Goal: Contribute content: Contribute content

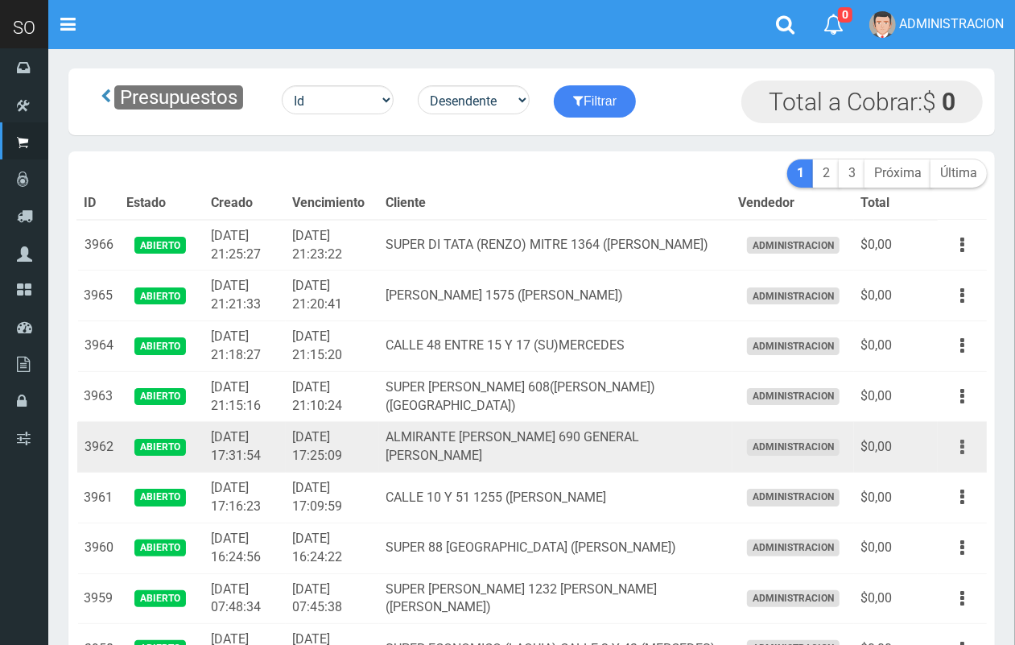
click at [967, 448] on button "button" at bounding box center [962, 447] width 36 height 28
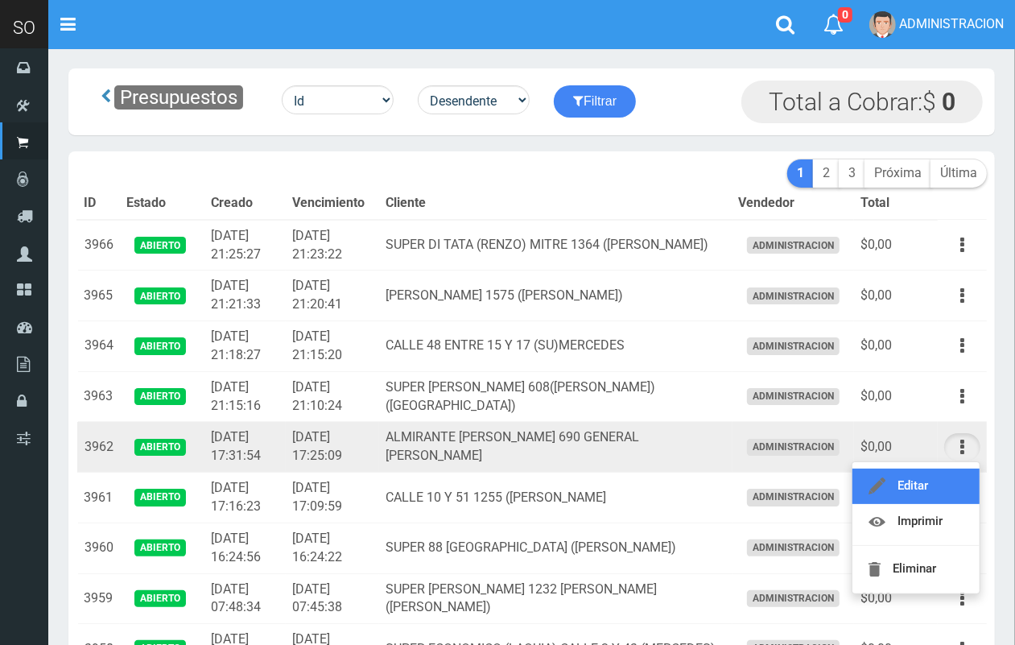
click at [940, 468] on link "Editar" at bounding box center [915, 485] width 127 height 35
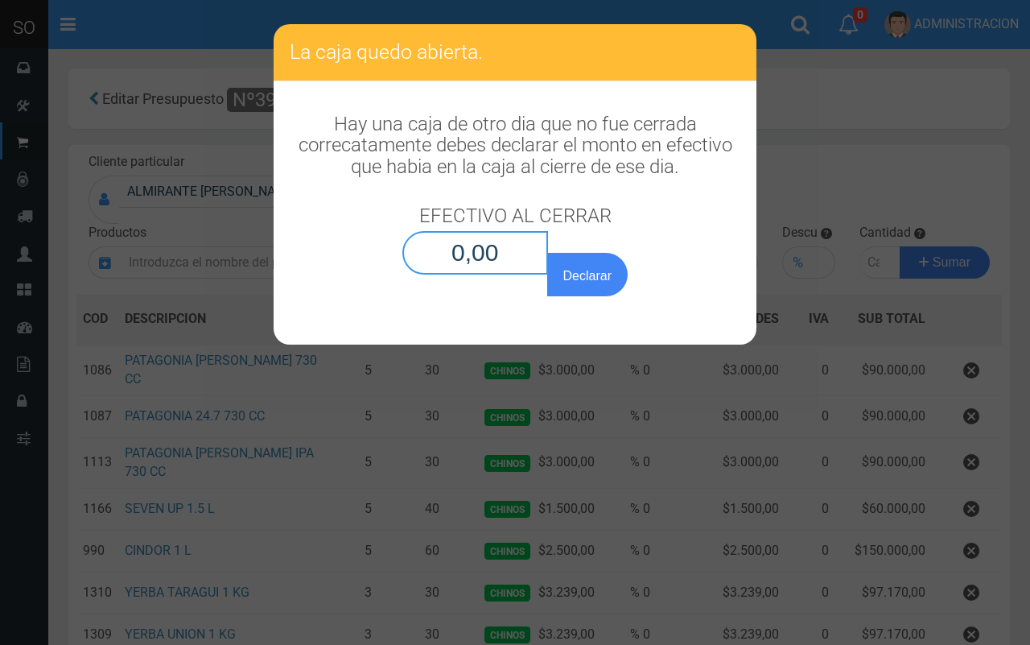
drag, startPoint x: 501, startPoint y: 247, endPoint x: 500, endPoint y: 239, distance: 8.1
click at [500, 244] on input "0,00" at bounding box center [475, 252] width 146 height 43
type input "0,01"
click at [547, 253] on button "Declarar" at bounding box center [587, 274] width 80 height 43
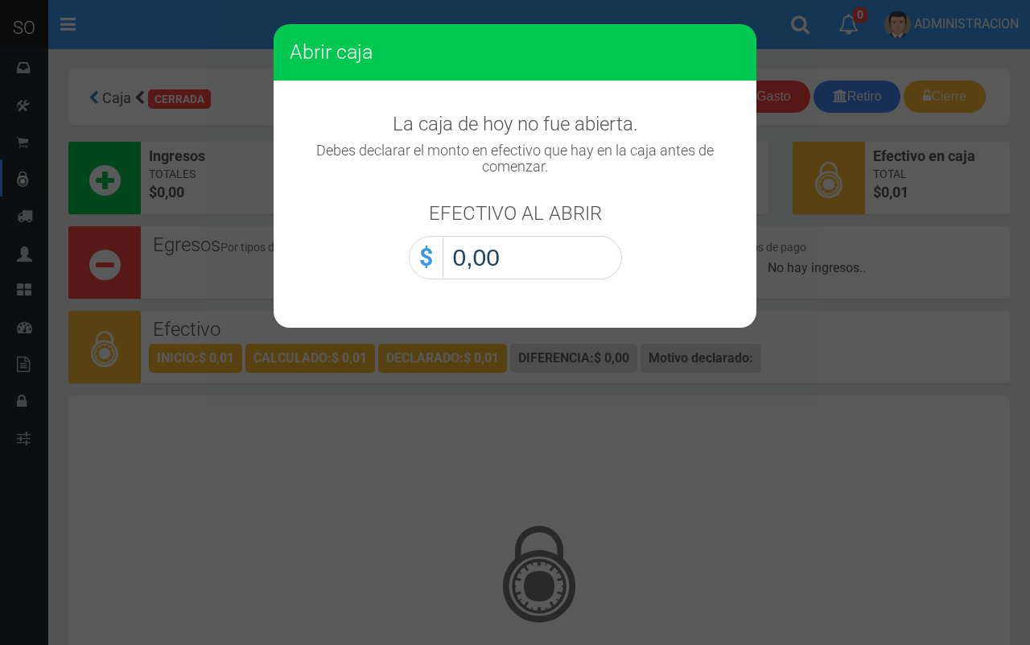
click at [576, 266] on input "0,00" at bounding box center [533, 257] width 180 height 43
type input "0,01"
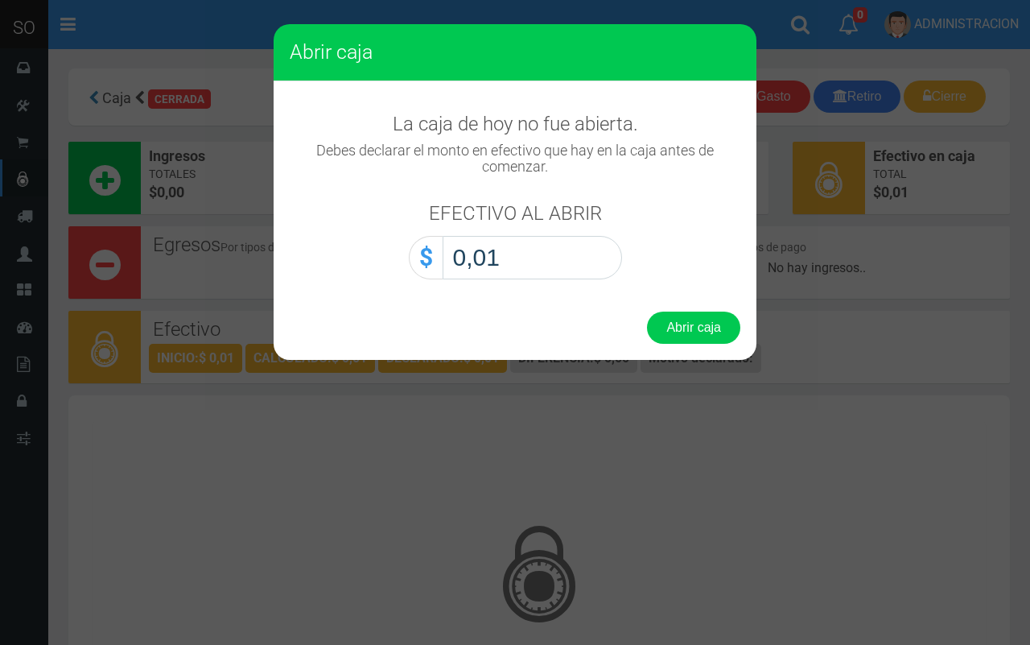
click at [647, 312] on button "Abrir caja" at bounding box center [693, 328] width 93 height 32
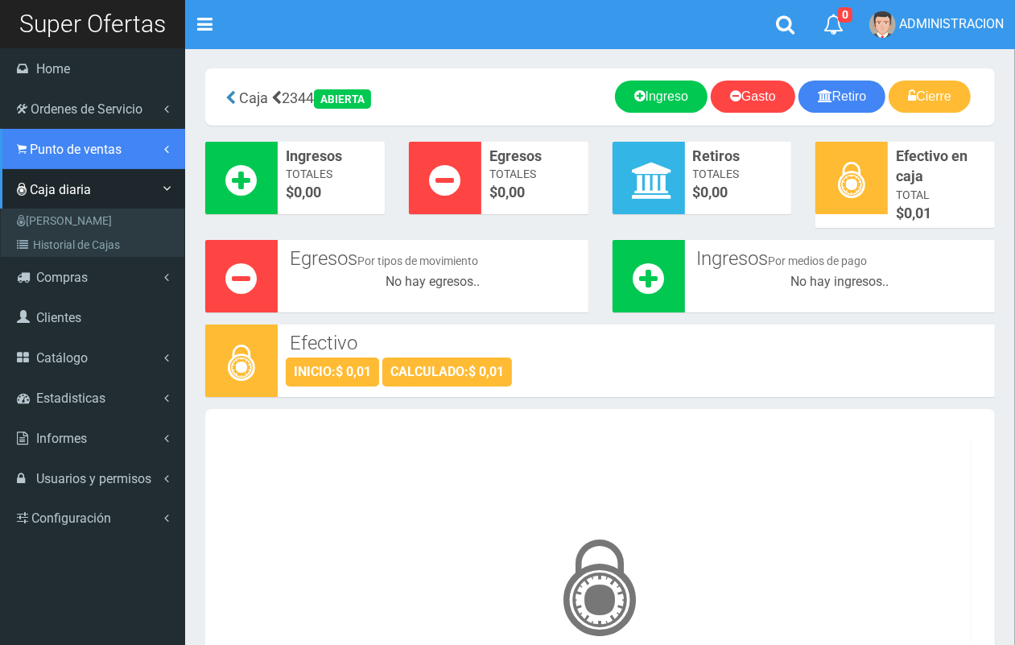
click at [54, 142] on span "Punto de ventas" at bounding box center [76, 149] width 92 height 15
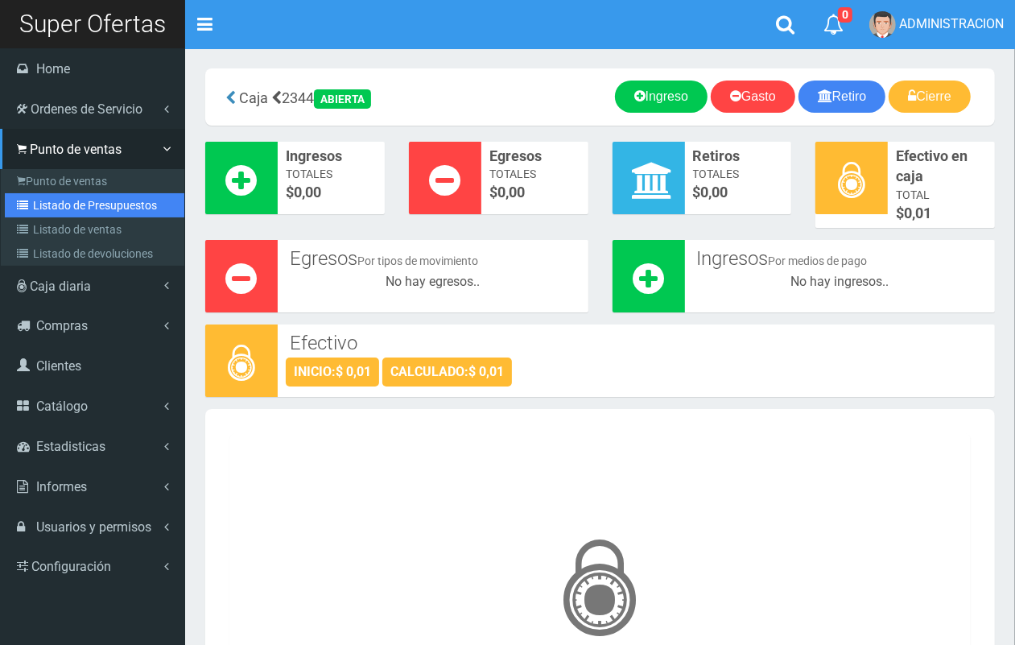
click at [76, 203] on link "Listado de Presupuestos" at bounding box center [95, 205] width 180 height 24
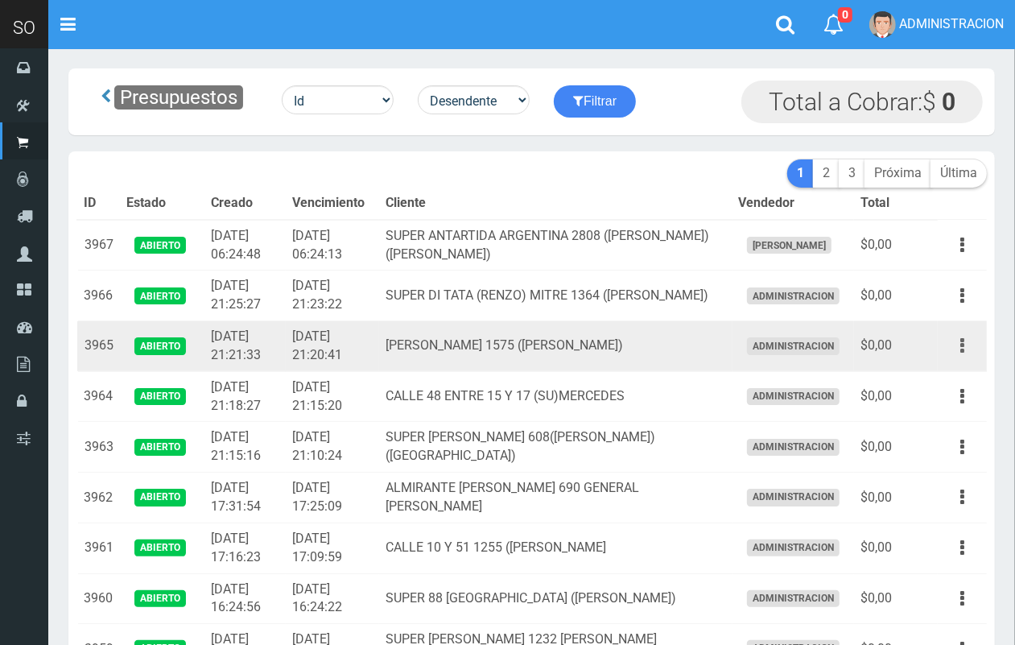
click at [954, 341] on button "button" at bounding box center [962, 346] width 36 height 28
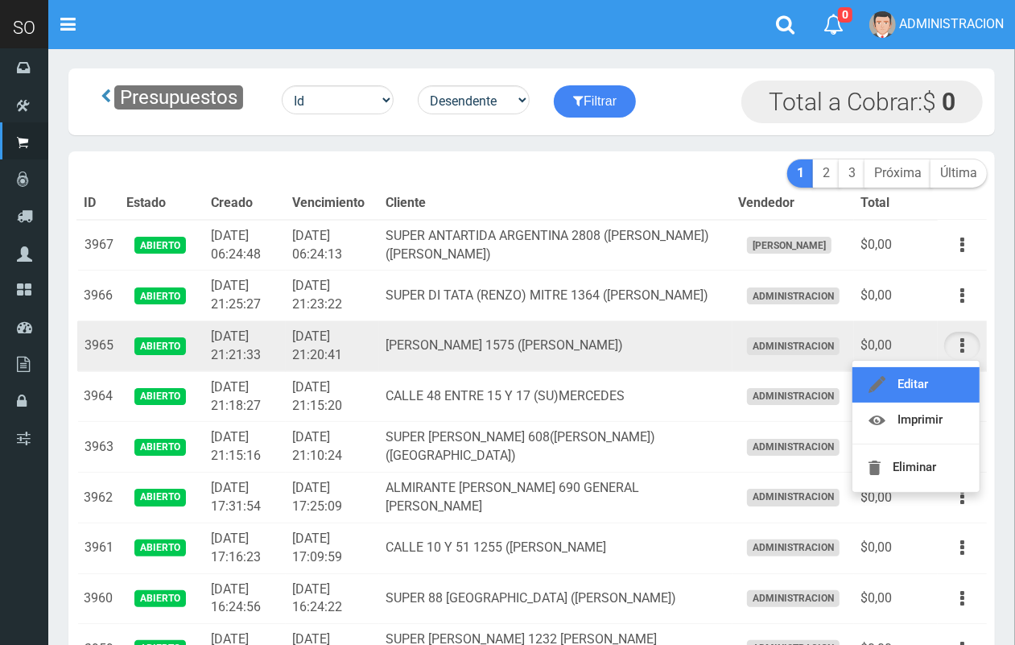
click at [940, 390] on link "Editar" at bounding box center [915, 384] width 127 height 35
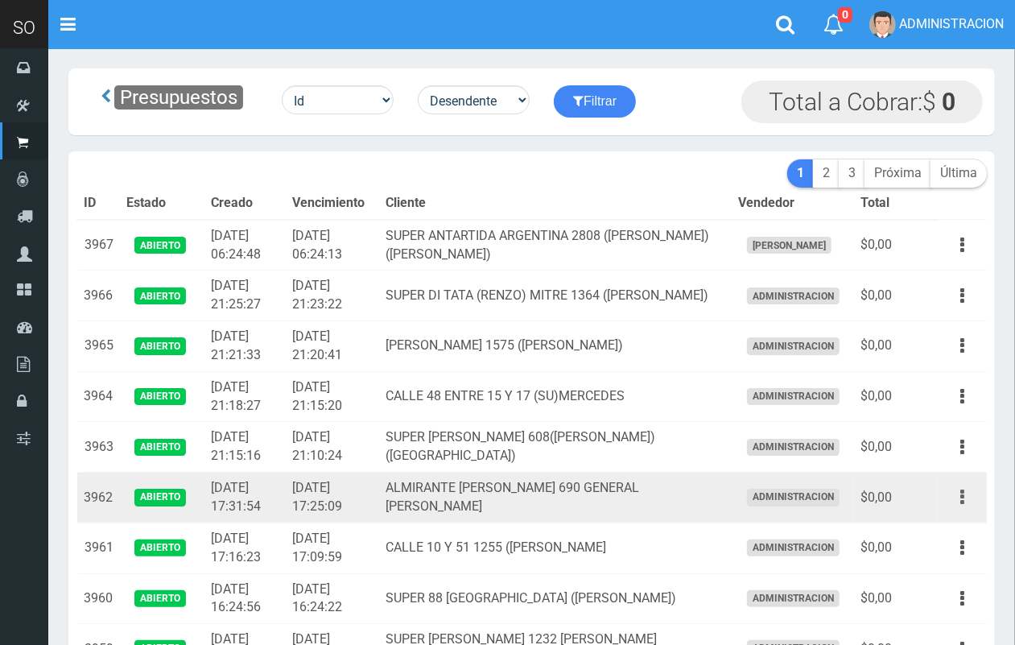
drag, startPoint x: 960, startPoint y: 499, endPoint x: 950, endPoint y: 529, distance: 31.6
click at [962, 500] on icon "button" at bounding box center [962, 497] width 4 height 28
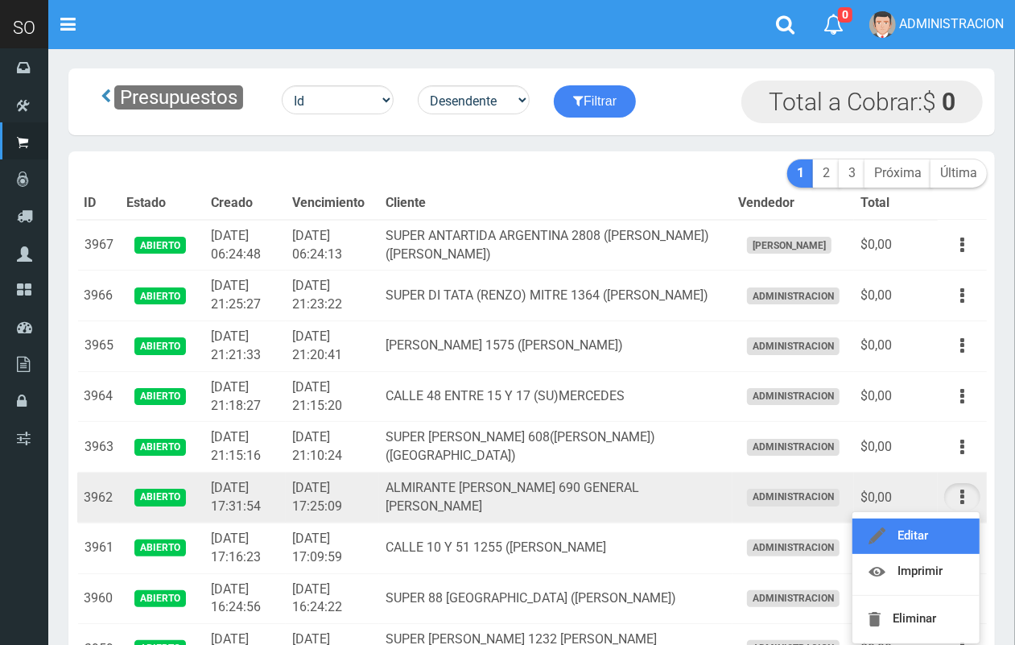
click at [947, 531] on link "Editar" at bounding box center [915, 535] width 127 height 35
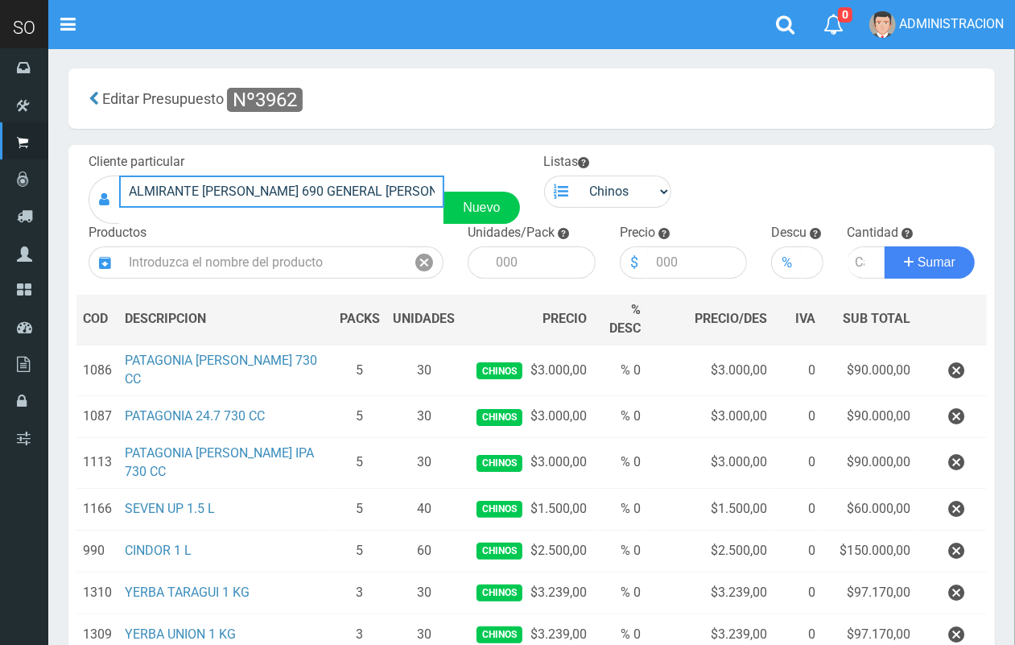
drag, startPoint x: 415, startPoint y: 190, endPoint x: 115, endPoint y: 186, distance: 299.5
click at [115, 186] on div "ALMIRANTE [PERSON_NAME] 690 GENERAL [PERSON_NAME] Nuevo" at bounding box center [304, 199] width 431 height 48
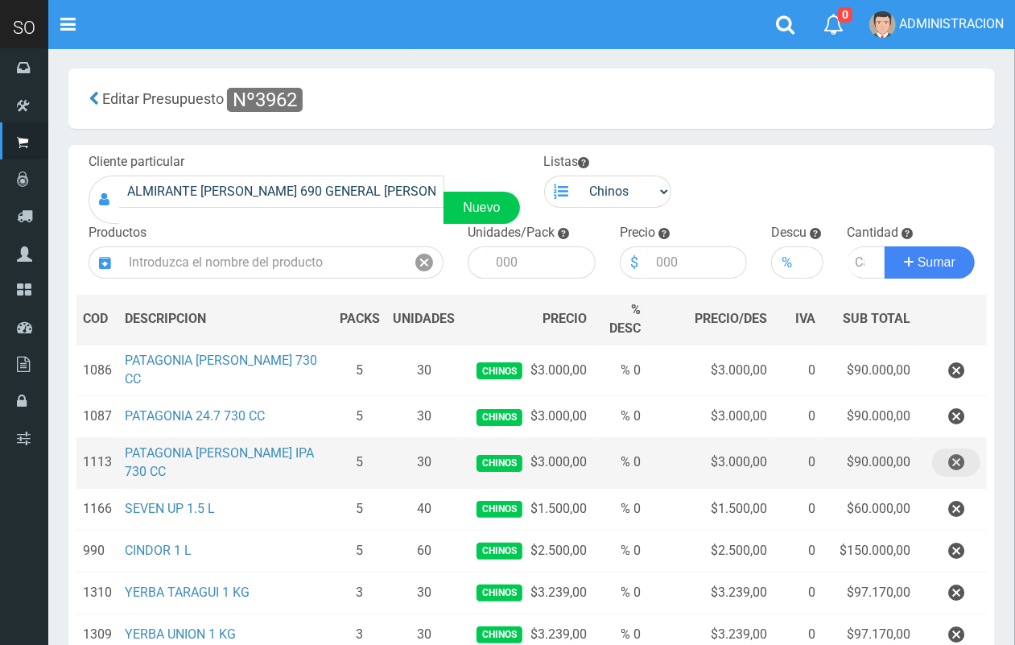
click at [960, 459] on icon "button" at bounding box center [956, 462] width 16 height 28
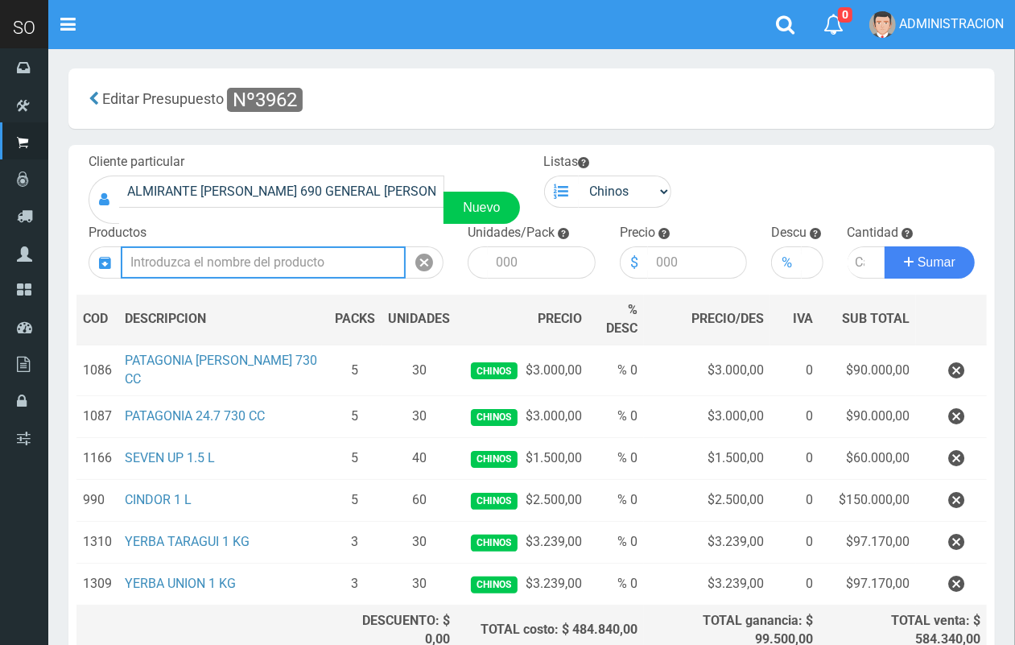
click at [375, 267] on input "text" at bounding box center [263, 262] width 285 height 32
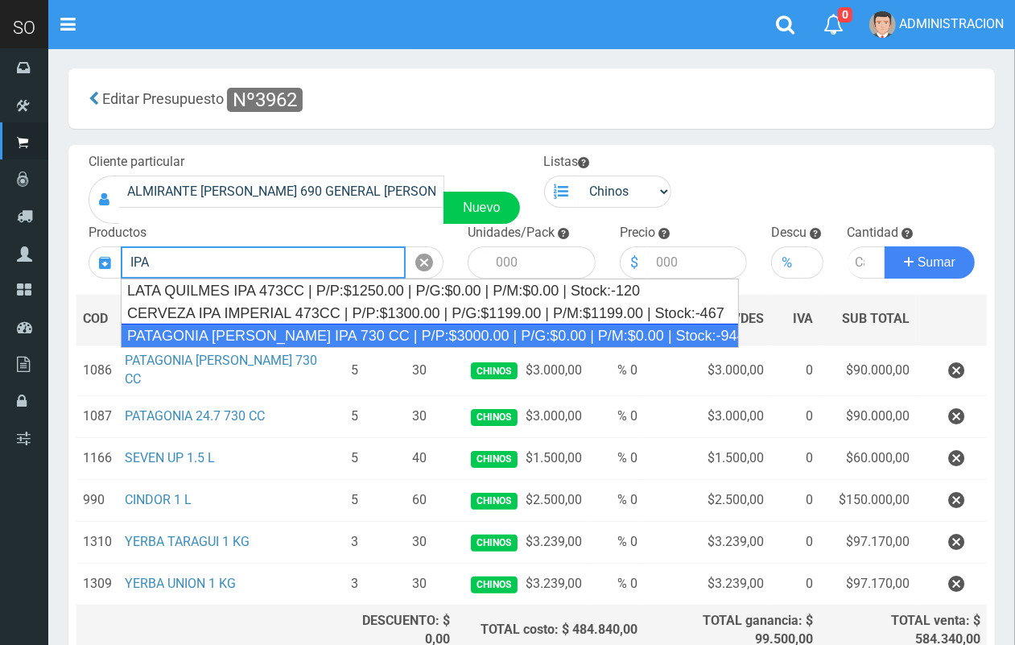
click at [596, 334] on div "PATAGONIA [PERSON_NAME] IPA 730 CC | P/P:$3000.00 | P/G:$0.00 | P/M:$0.00 | Sto…" at bounding box center [430, 336] width 618 height 24
type input "PATAGONIA [PERSON_NAME] IPA 730 CC | P/P:$3000.00 | P/G:$0.00 | P/M:$0.00 | Sto…"
type input "6"
type input "3000.00"
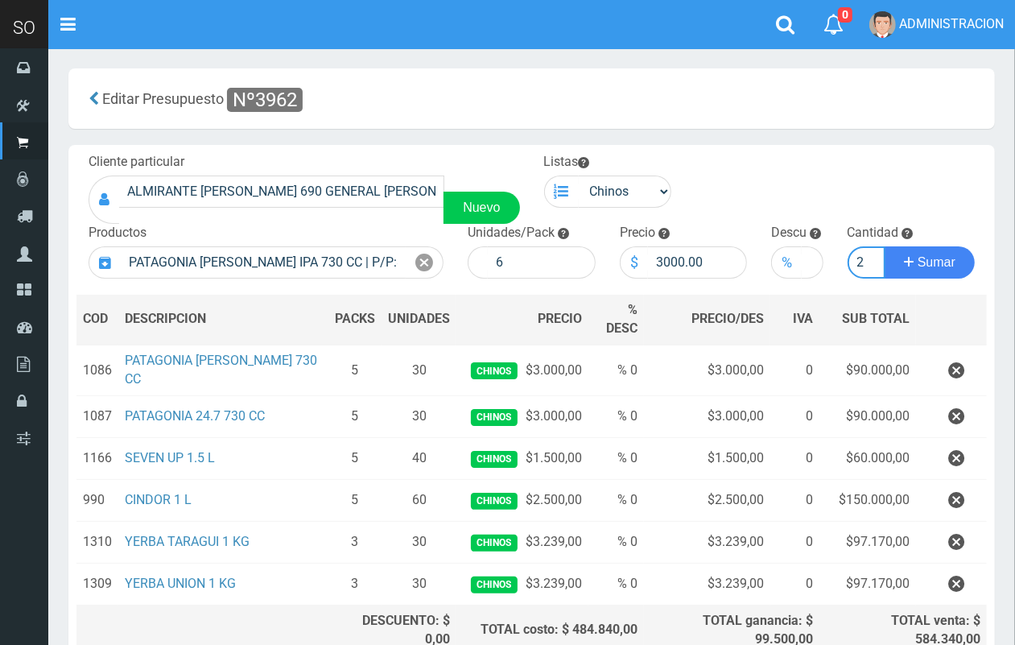
scroll to position [0, 2]
type input "2"
click at [885, 246] on button "Sumar" at bounding box center [930, 262] width 90 height 32
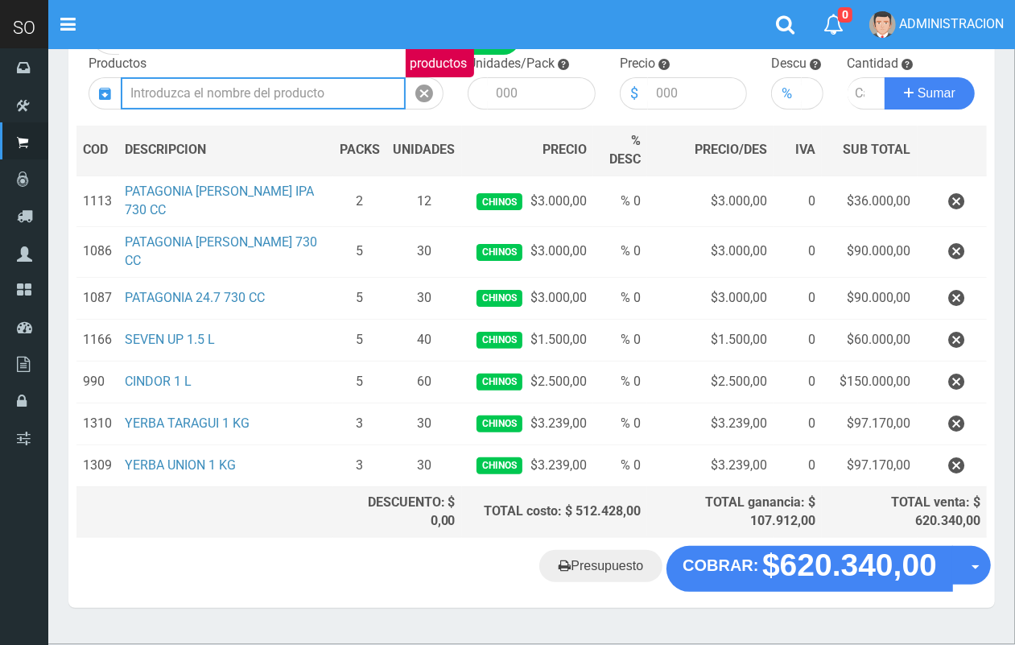
scroll to position [198, 0]
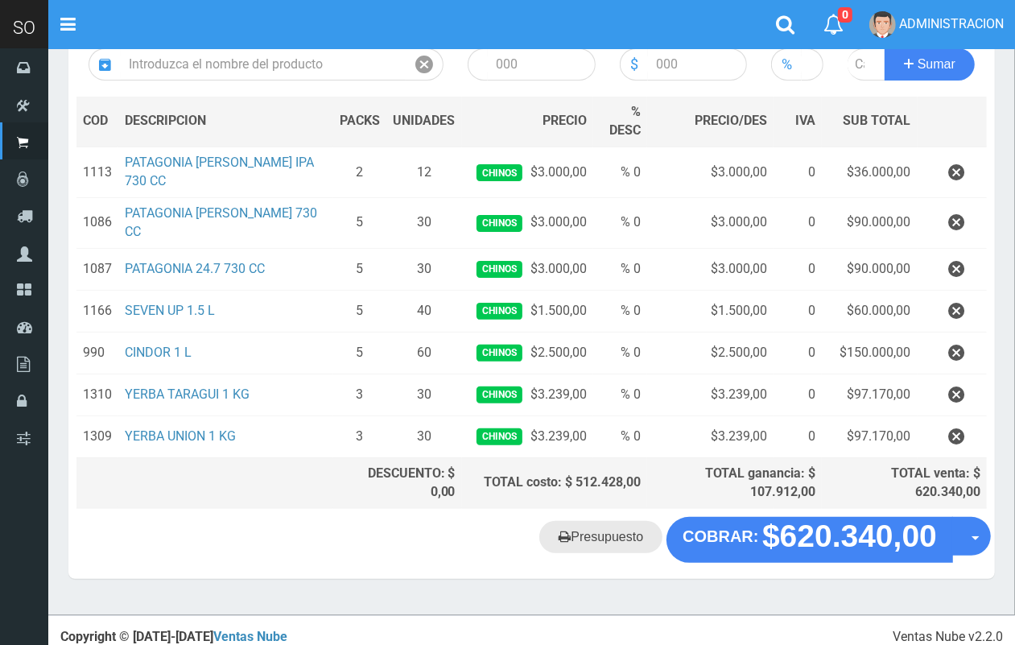
click at [610, 530] on link "Presupuesto" at bounding box center [600, 537] width 123 height 32
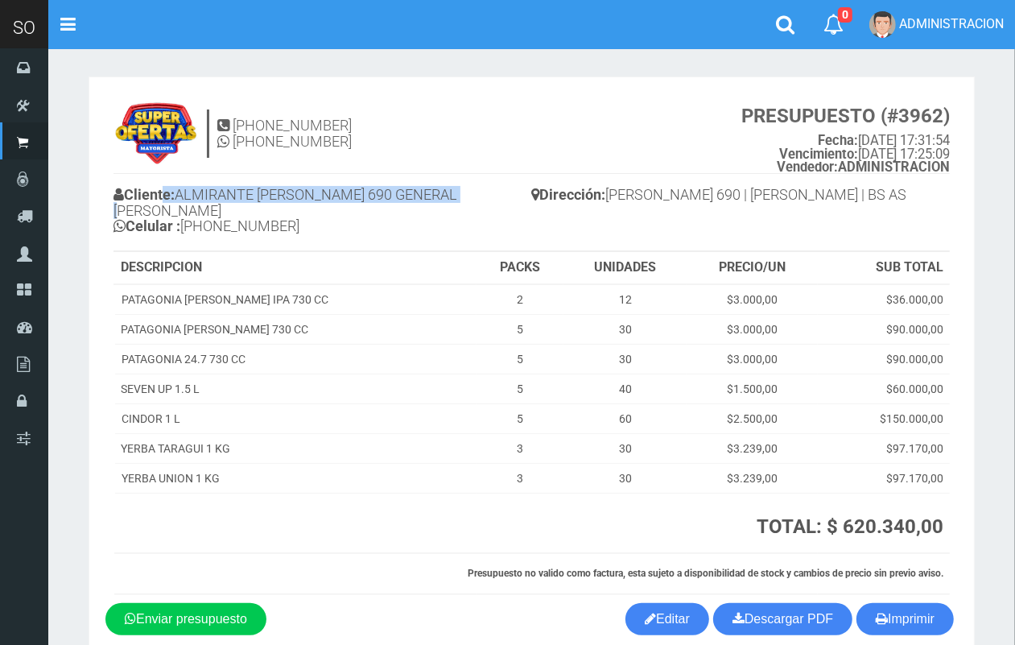
drag, startPoint x: 495, startPoint y: 194, endPoint x: 185, endPoint y: 189, distance: 310.0
click at [165, 184] on h4 "Cliente: ALMIRANTE BROWN 690 GENERAL RODRIGUEZ Celular : +54 9 11 4401-1712" at bounding box center [323, 213] width 419 height 60
click at [195, 192] on h4 "Cliente: ALMIRANTE BROWN 690 GENERAL RODRIGUEZ Celular : +54 9 11 4401-1712" at bounding box center [323, 213] width 419 height 60
click at [332, 192] on h4 "Cliente: ALMIRANTE BROWN 690 GENERAL RODRIGUEZ Celular : +54 9 11 4401-1712" at bounding box center [323, 213] width 419 height 60
drag, startPoint x: 492, startPoint y: 192, endPoint x: 184, endPoint y: 187, distance: 308.3
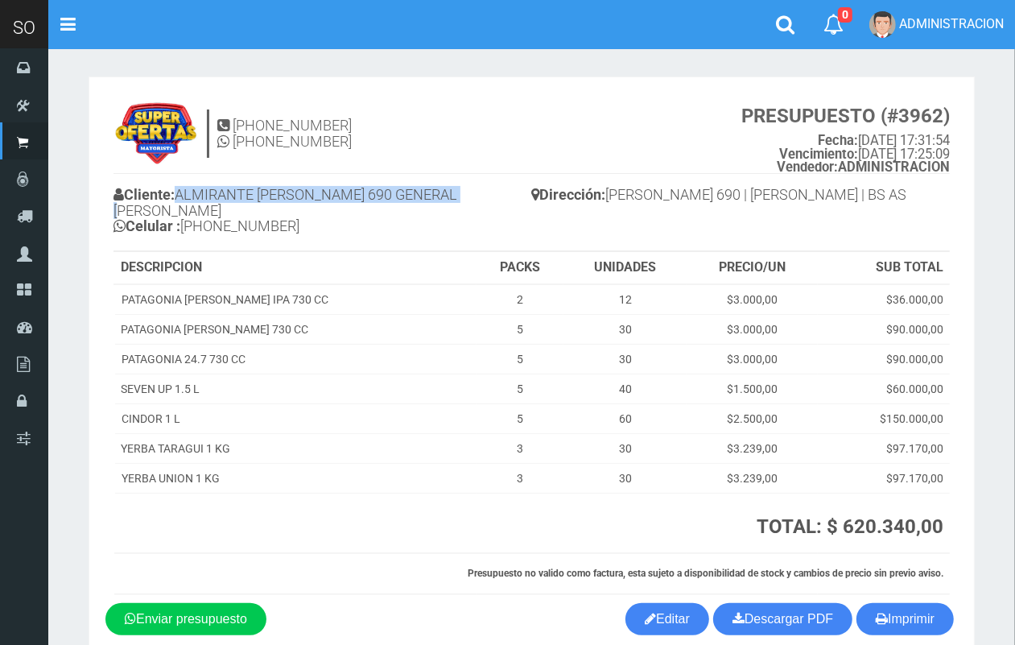
click at [184, 187] on h4 "Cliente: ALMIRANTE BROWN 690 GENERAL RODRIGUEZ Celular : +54 9 11 4401-1712" at bounding box center [323, 213] width 419 height 60
copy h4 "ALMIRANTE BROWN 690 GENERAL RODRIGUEZ"
click at [811, 605] on link "Descargar PDF" at bounding box center [782, 619] width 139 height 32
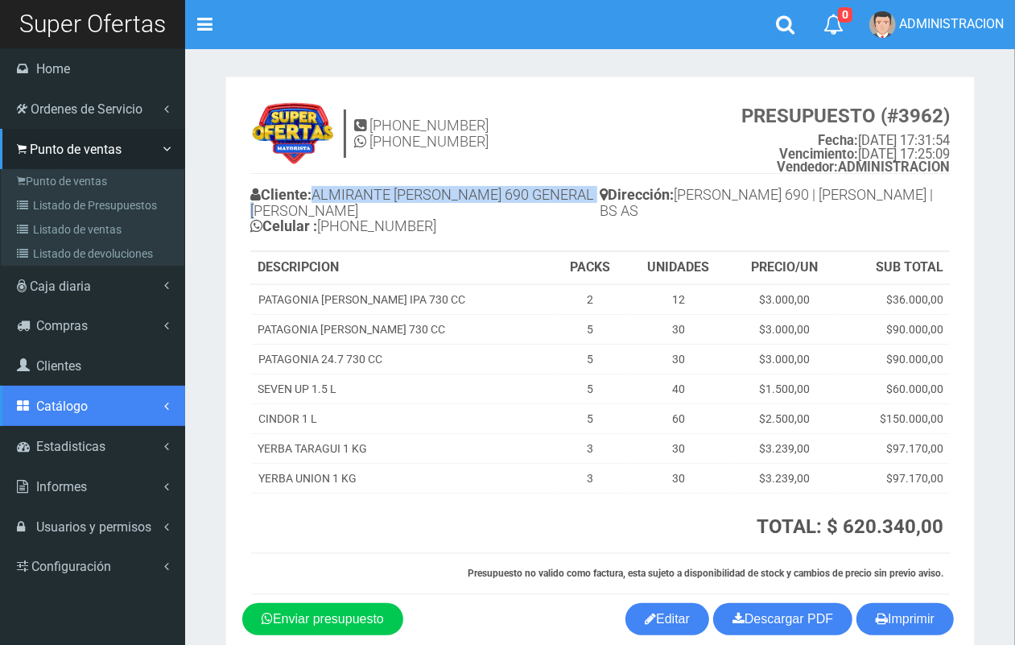
click at [71, 402] on span "Catálogo" at bounding box center [62, 405] width 52 height 15
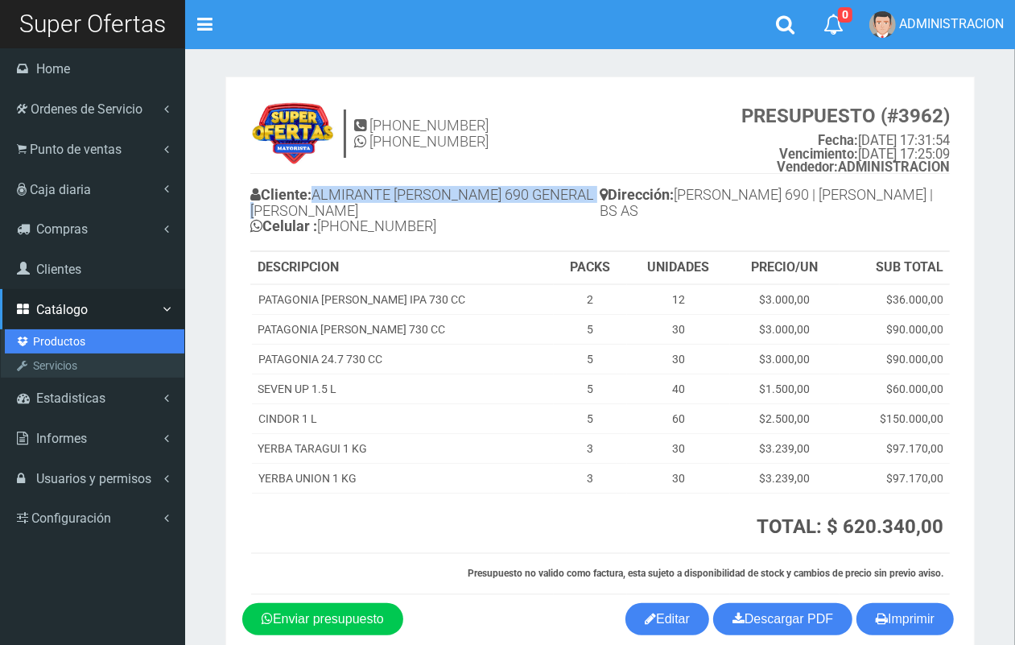
click at [68, 339] on link "Productos" at bounding box center [95, 341] width 180 height 24
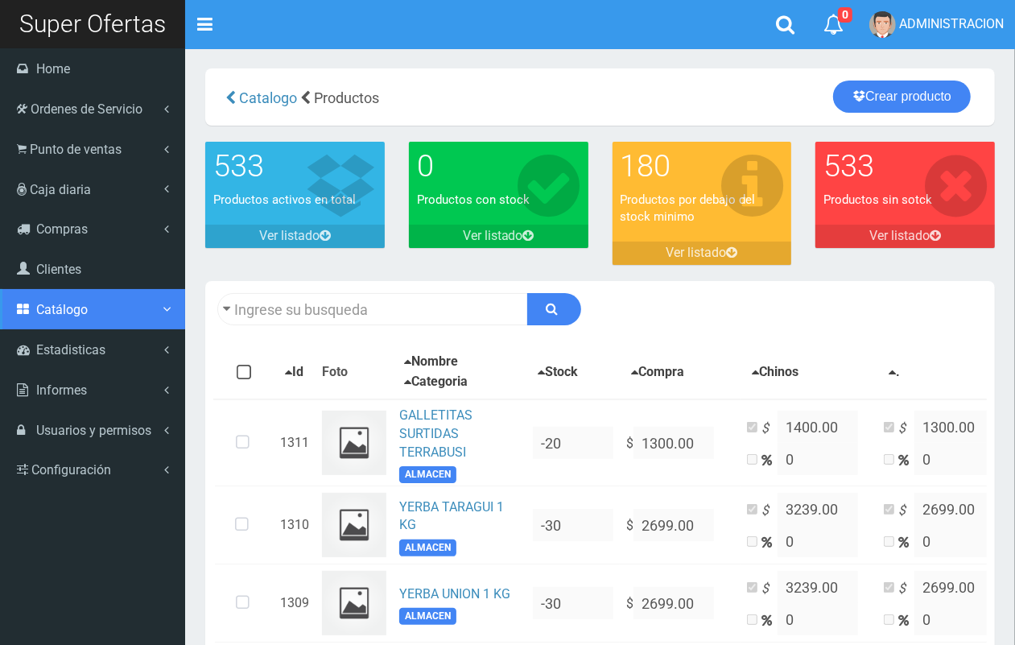
click at [75, 308] on span "Catálogo" at bounding box center [62, 309] width 52 height 15
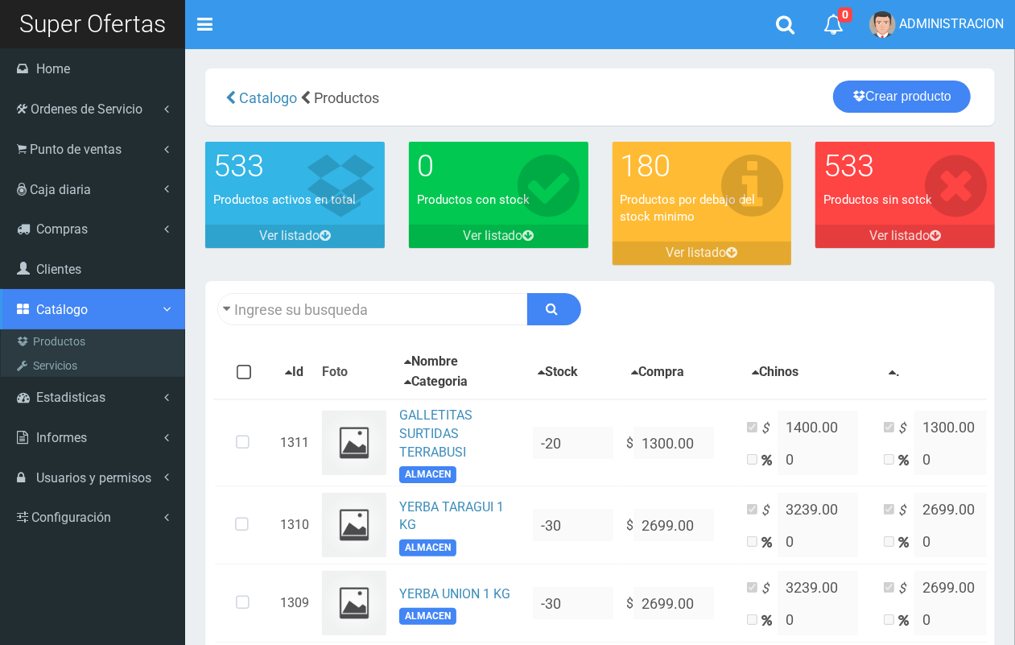
click at [74, 326] on link "Catálogo" at bounding box center [92, 309] width 185 height 40
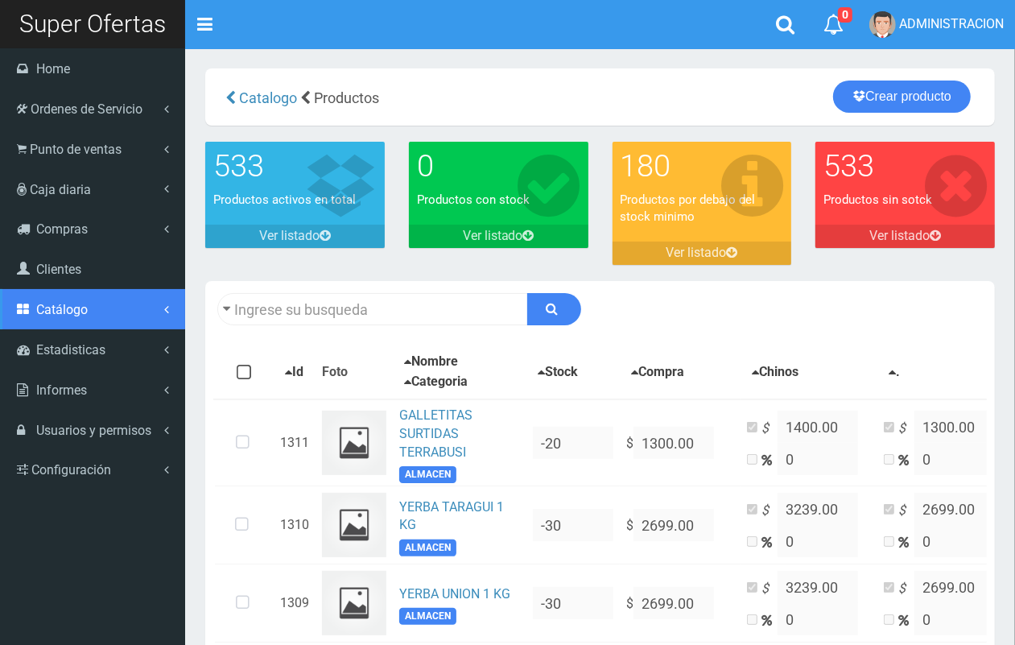
click at [75, 323] on link "Catálogo" at bounding box center [92, 309] width 185 height 40
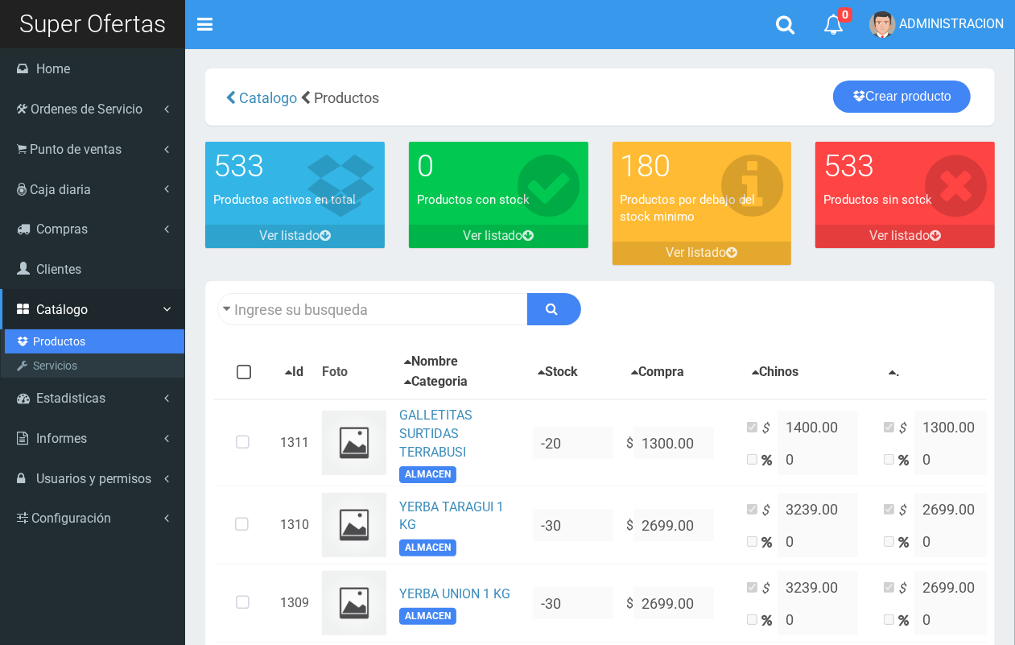
click at [75, 340] on link "Productos" at bounding box center [95, 341] width 180 height 24
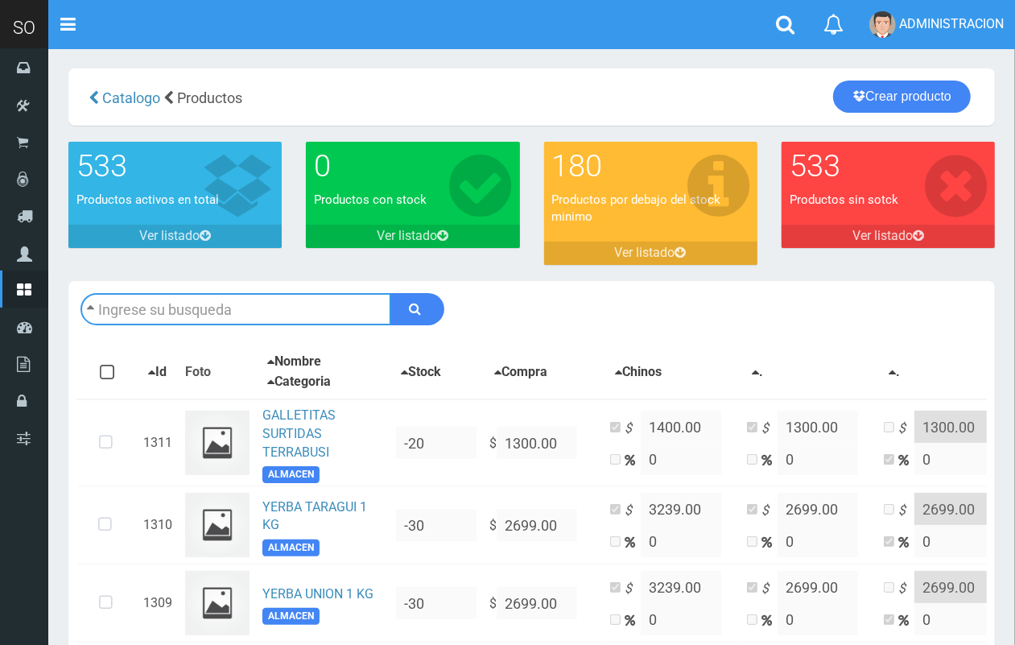
click at [212, 310] on input "text" at bounding box center [235, 309] width 311 height 32
type input "raid"
click at [390, 293] on button "submit" at bounding box center [417, 309] width 54 height 32
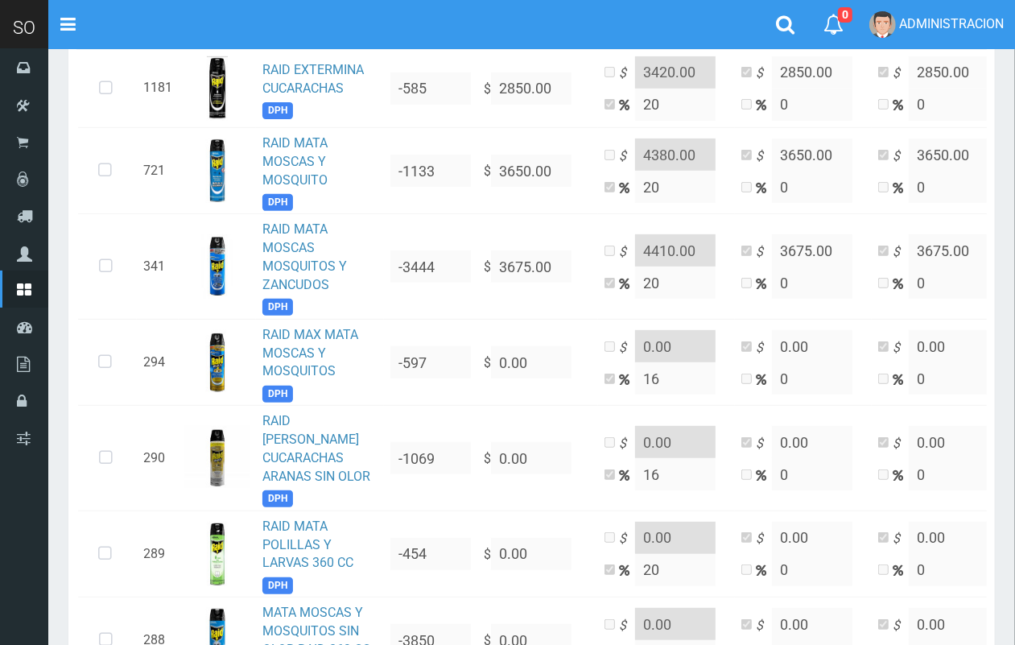
scroll to position [364, 0]
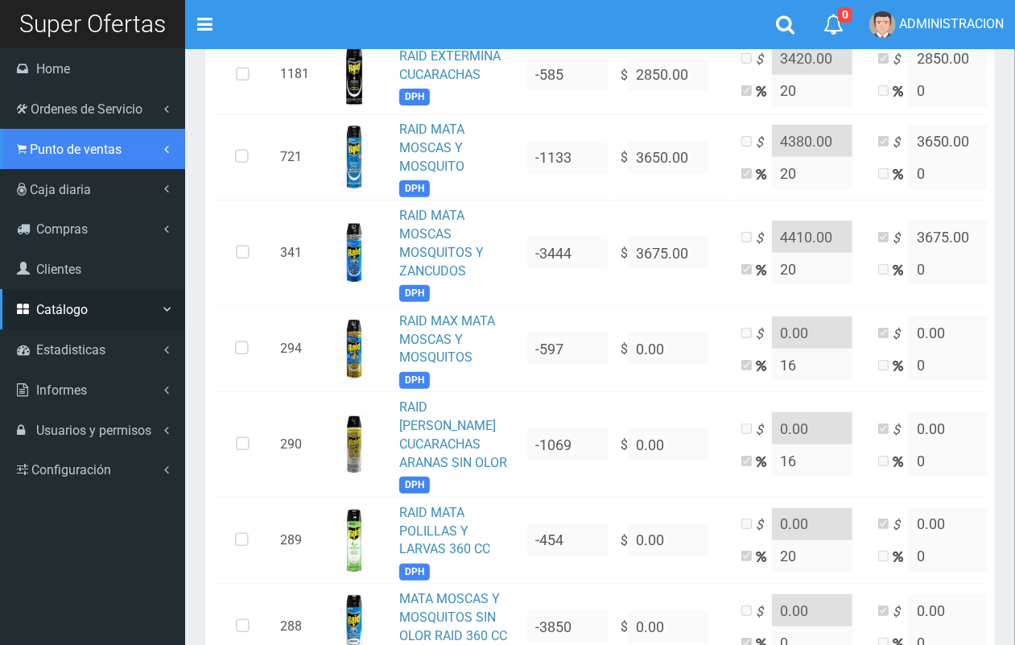
click at [56, 142] on span "Punto de ventas" at bounding box center [76, 149] width 92 height 15
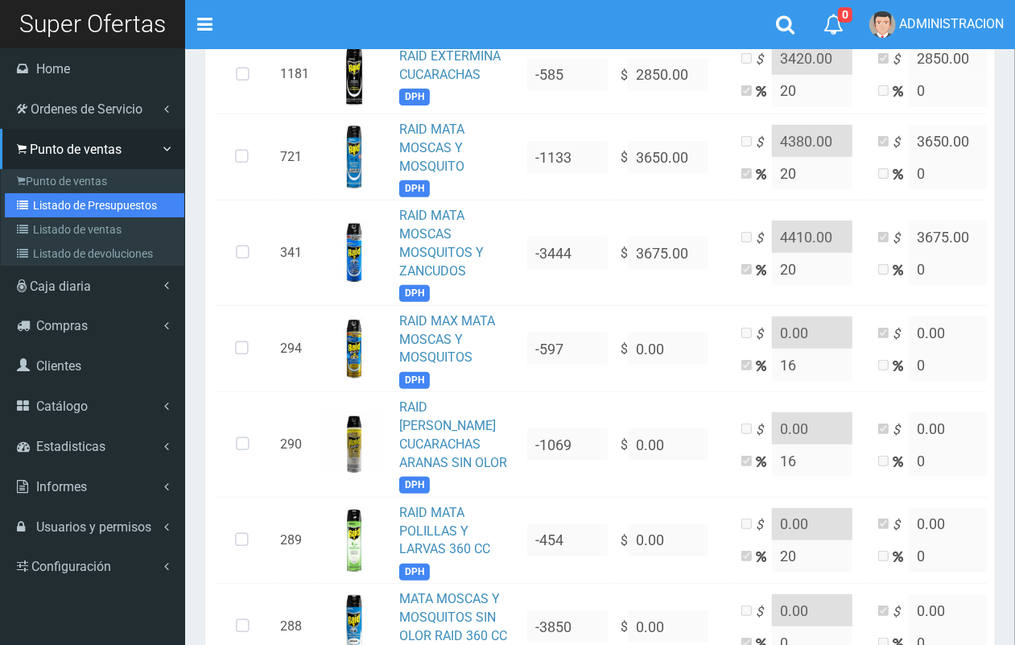
click at [65, 201] on link "Listado de Presupuestos" at bounding box center [95, 205] width 180 height 24
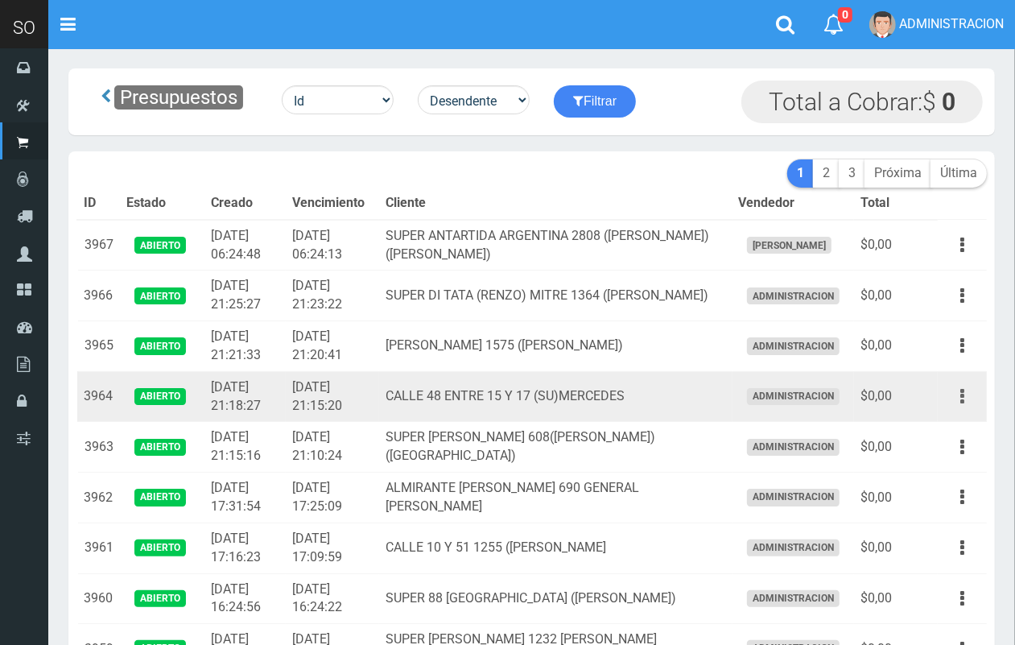
click at [964, 399] on icon "button" at bounding box center [962, 396] width 4 height 28
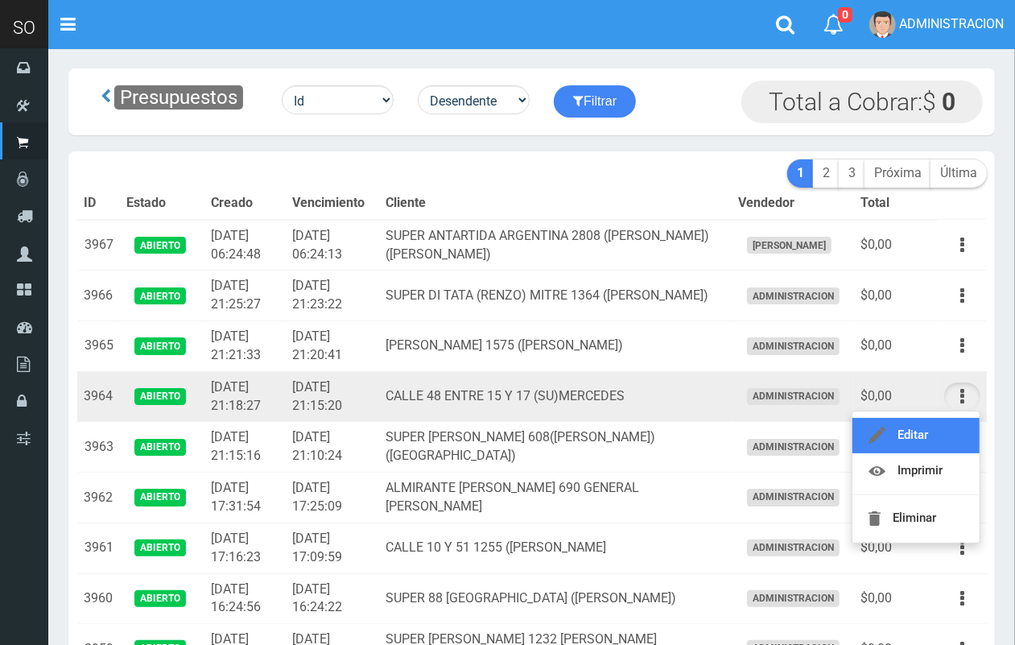
click at [947, 439] on link "Editar" at bounding box center [915, 435] width 127 height 35
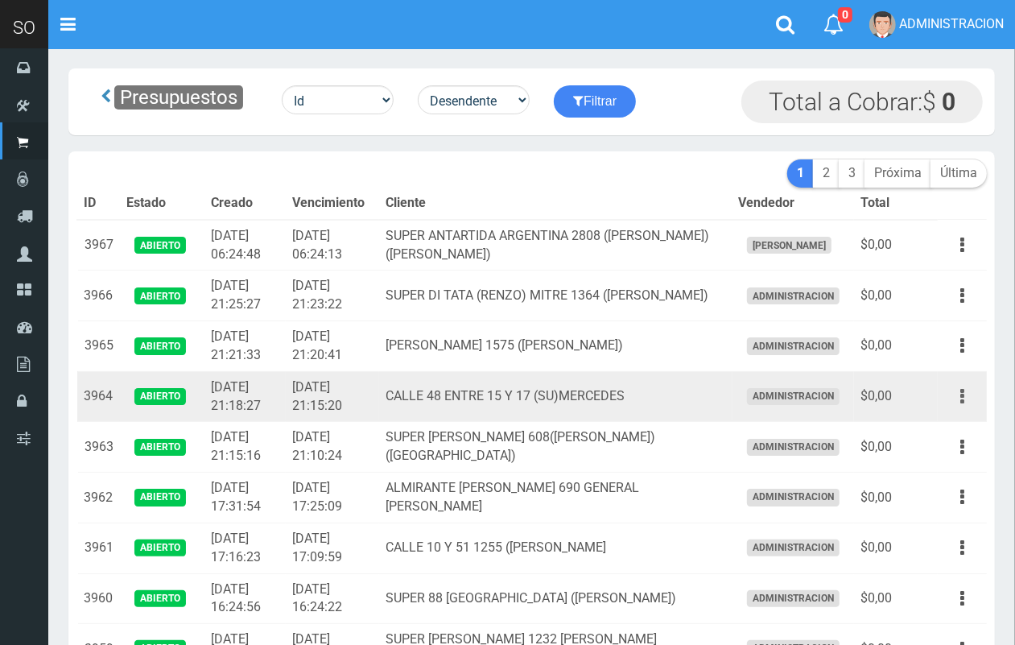
click at [971, 394] on button "button" at bounding box center [962, 396] width 36 height 28
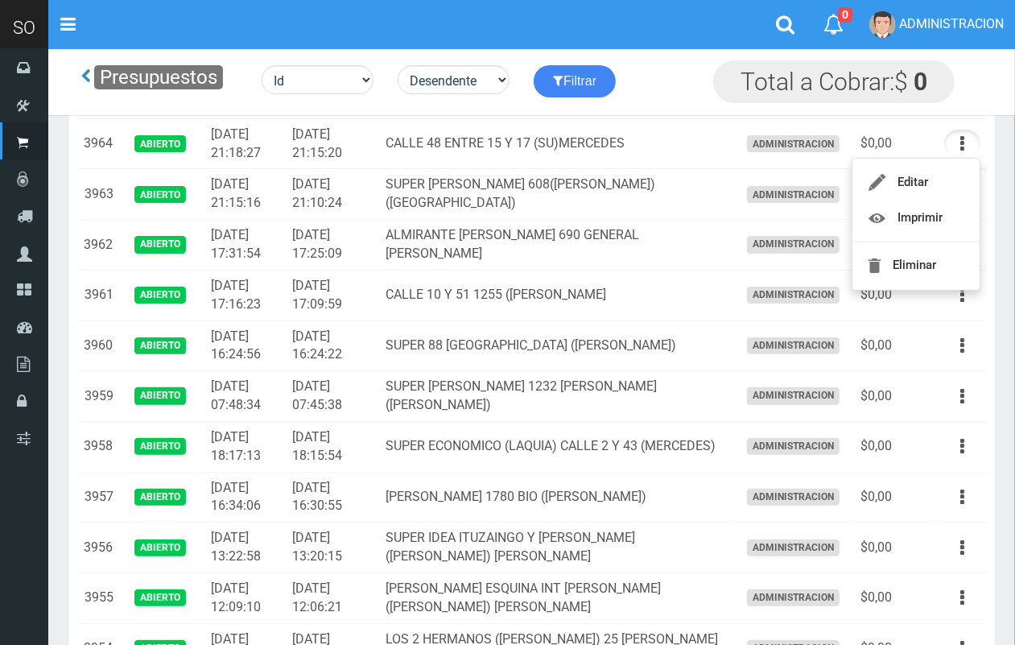
scroll to position [212, 0]
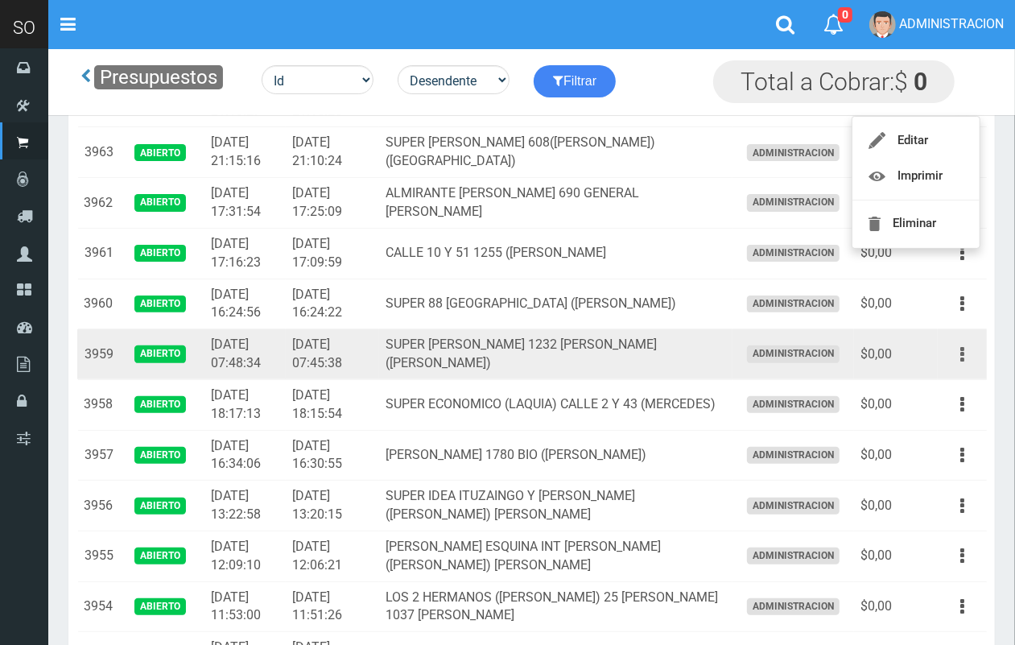
click at [966, 354] on button "button" at bounding box center [962, 355] width 36 height 28
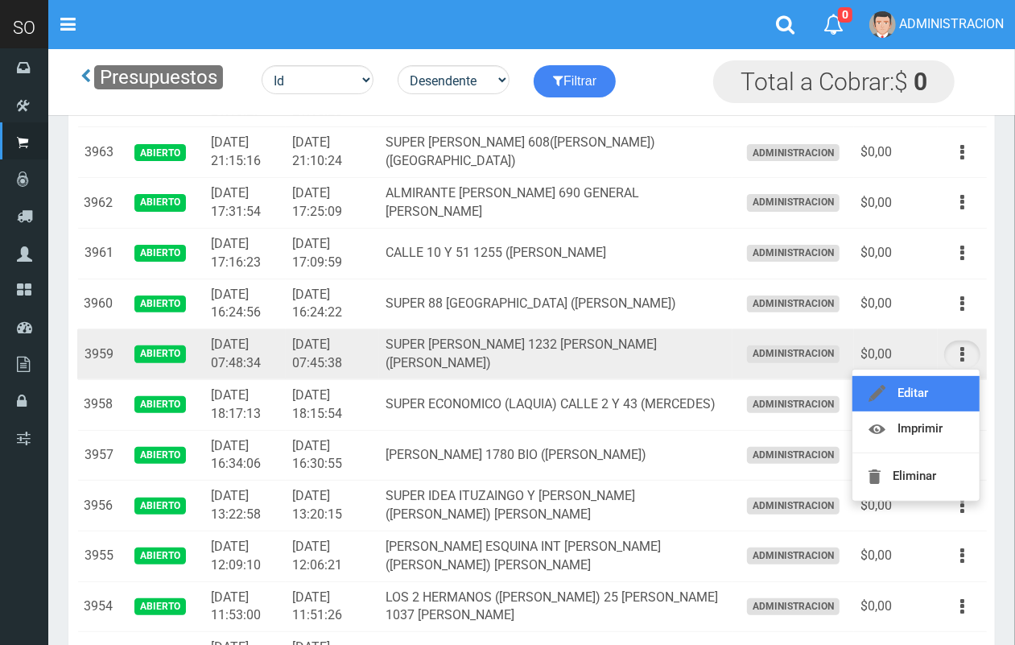
click at [956, 389] on link "Editar" at bounding box center [915, 393] width 127 height 35
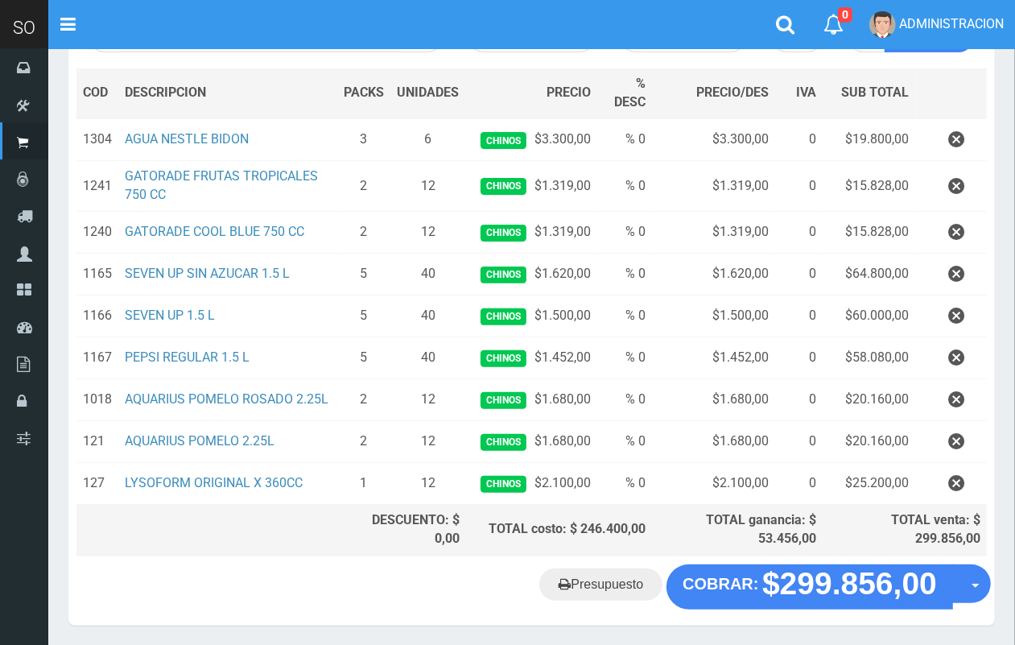
scroll to position [228, 0]
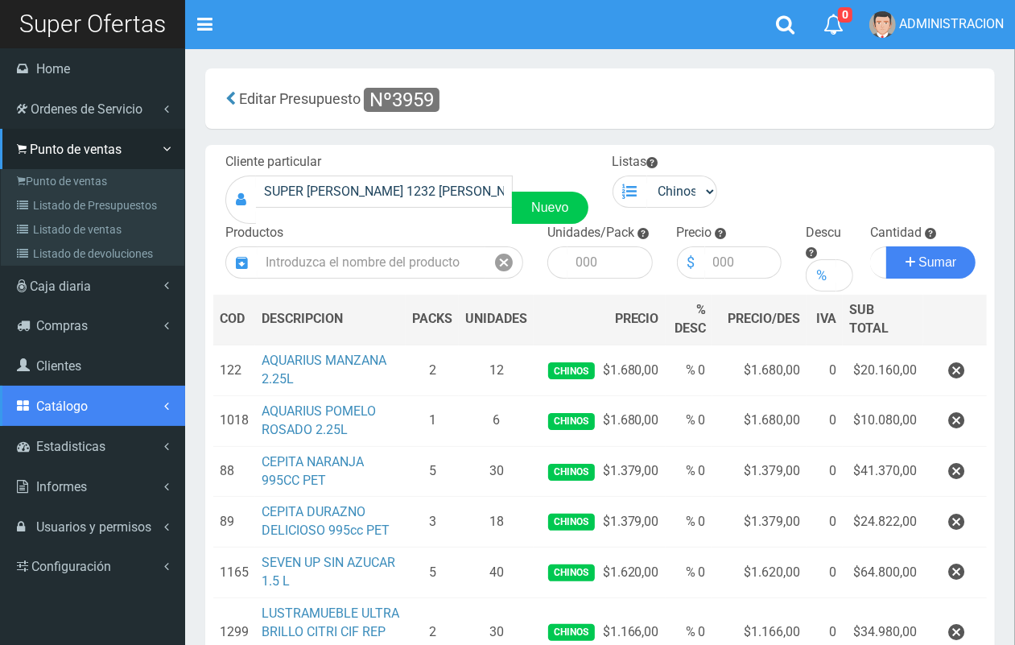
click at [79, 399] on span "Catálogo" at bounding box center [62, 405] width 52 height 15
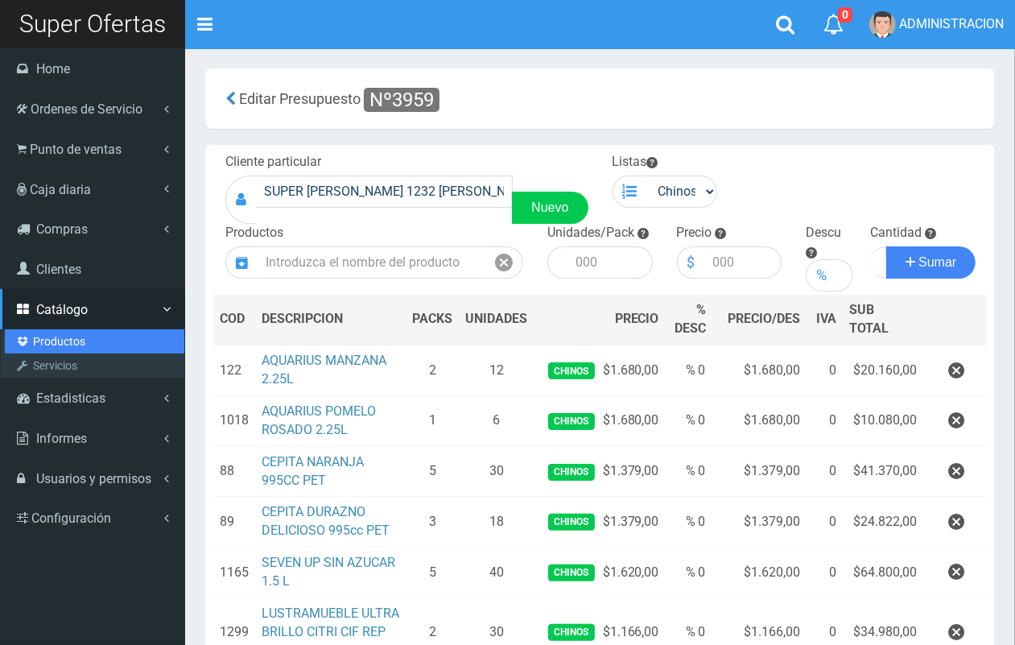
click at [63, 343] on link "Productos" at bounding box center [95, 341] width 180 height 24
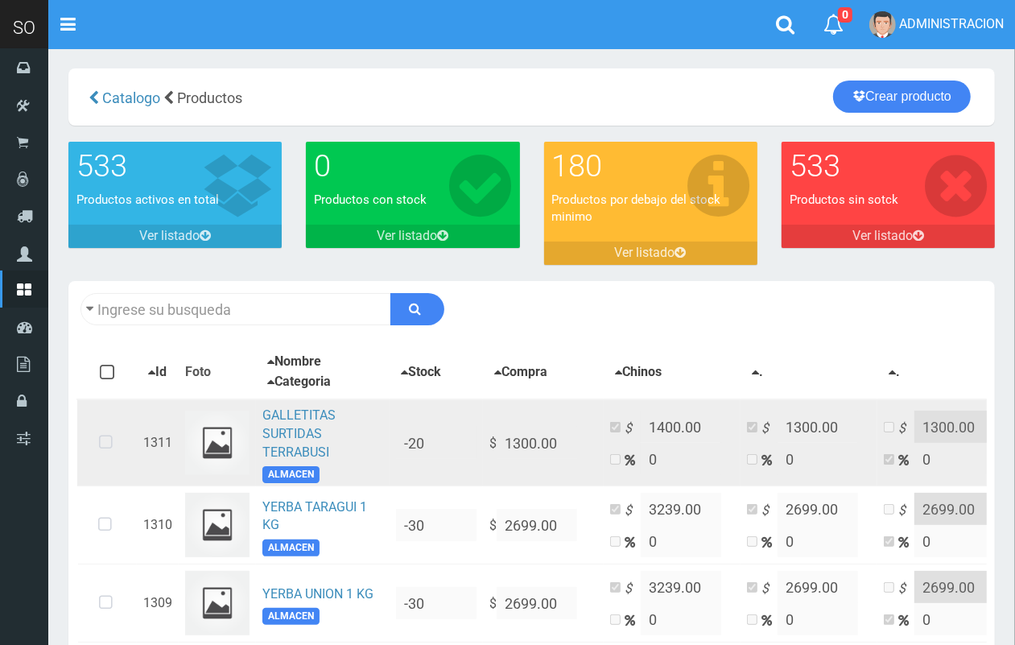
click at [302, 423] on td "GALLETITAS SURTIDAS TERRABUSI ALMACEN" at bounding box center [323, 442] width 134 height 87
click at [287, 424] on link "GALLETITAS SURTIDAS TERRABUSI" at bounding box center [298, 433] width 73 height 52
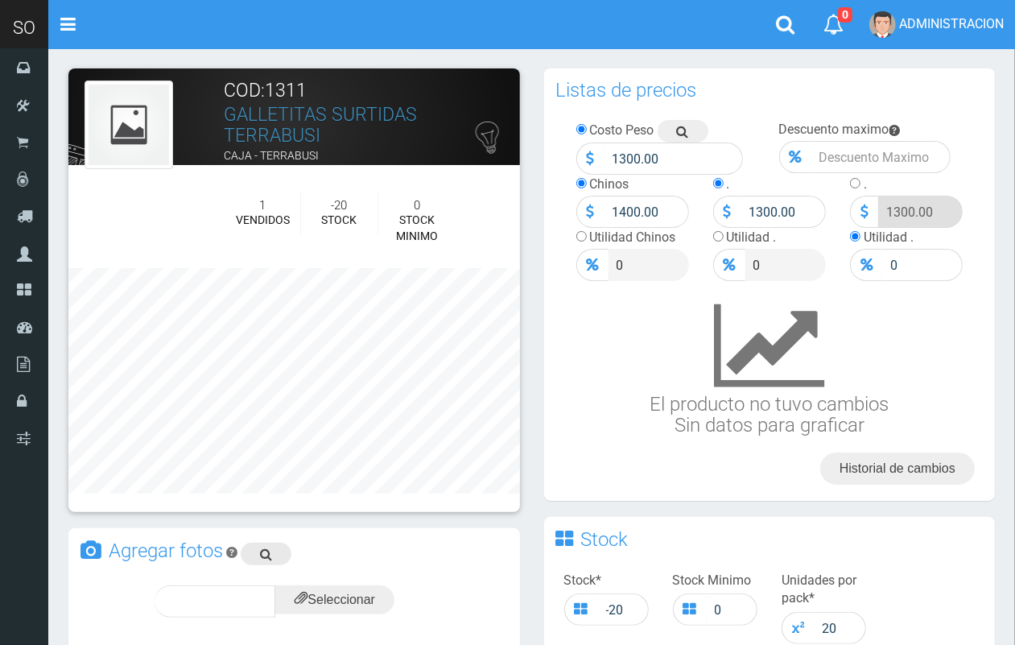
click at [264, 546] on icon at bounding box center [266, 554] width 12 height 23
click at [332, 592] on input "file" at bounding box center [334, 599] width 119 height 29
click at [340, 605] on div "subir" at bounding box center [374, 601] width 80 height 32
click at [389, 594] on span "subir" at bounding box center [373, 601] width 41 height 14
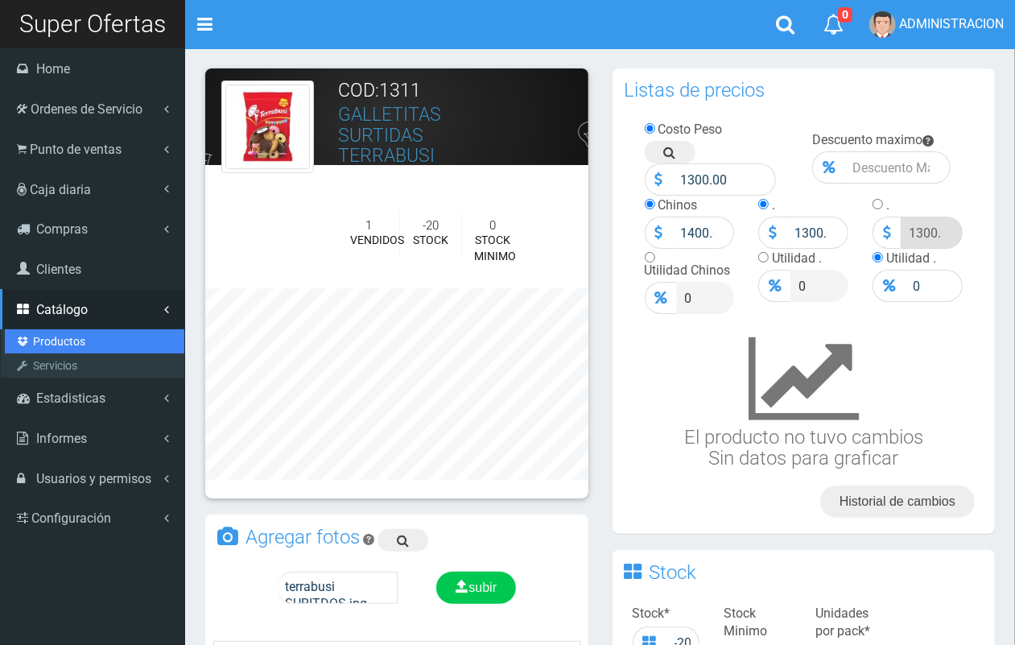
click at [67, 338] on link "Productos" at bounding box center [95, 341] width 180 height 24
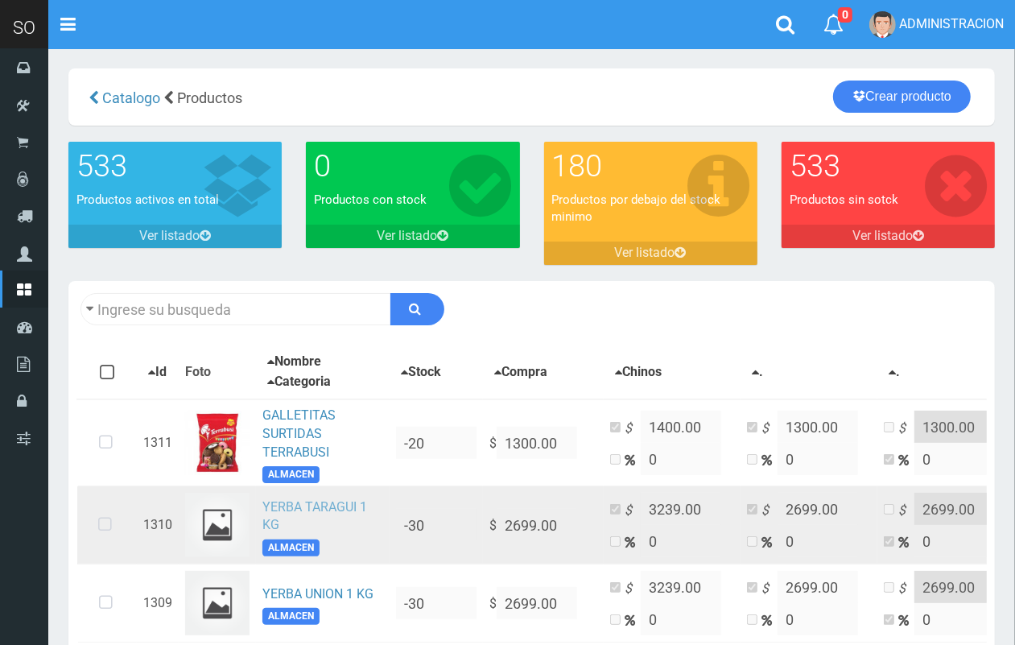
click at [299, 511] on link "YERBA TARAGUI 1 KG" at bounding box center [314, 516] width 105 height 34
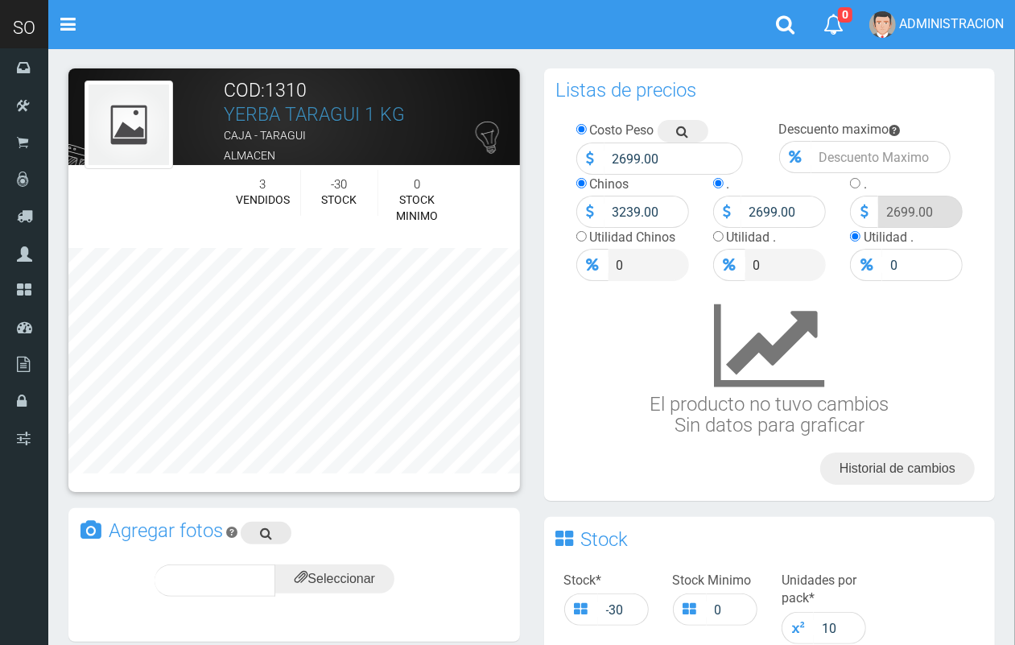
click at [274, 532] on link at bounding box center [266, 533] width 51 height 23
click at [330, 573] on input "file" at bounding box center [334, 578] width 119 height 29
click at [371, 581] on span "subir" at bounding box center [373, 580] width 41 height 14
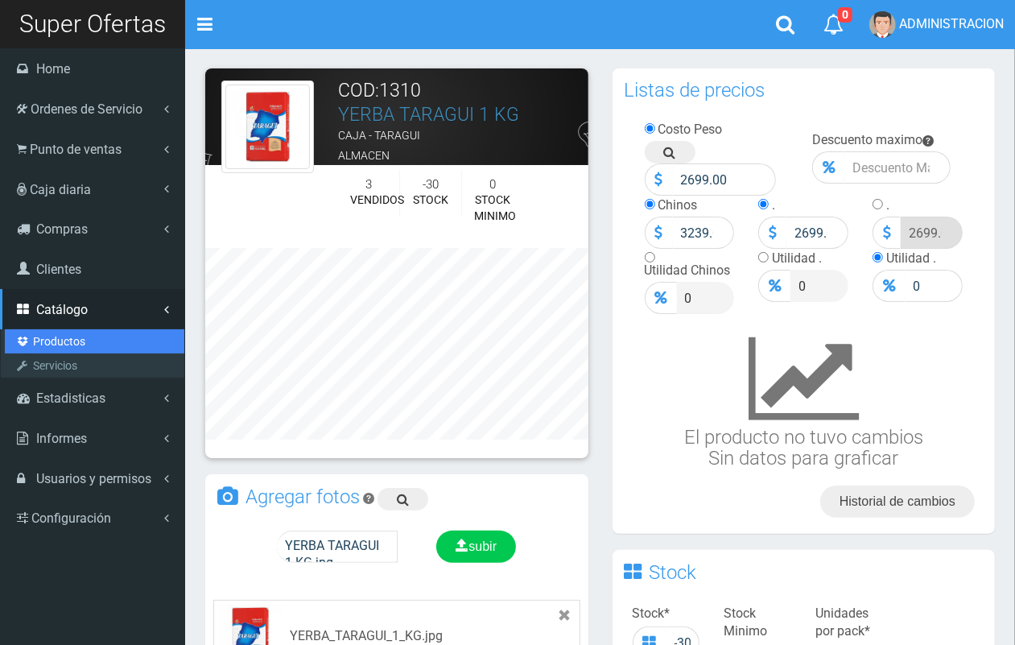
click at [61, 331] on link "Productos" at bounding box center [95, 341] width 180 height 24
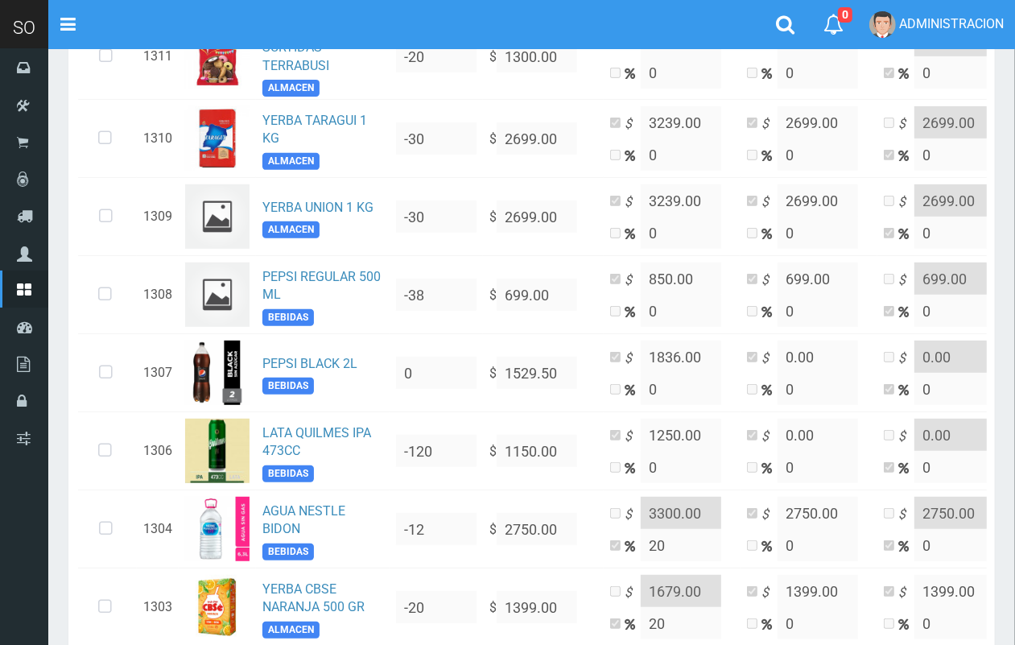
scroll to position [340, 0]
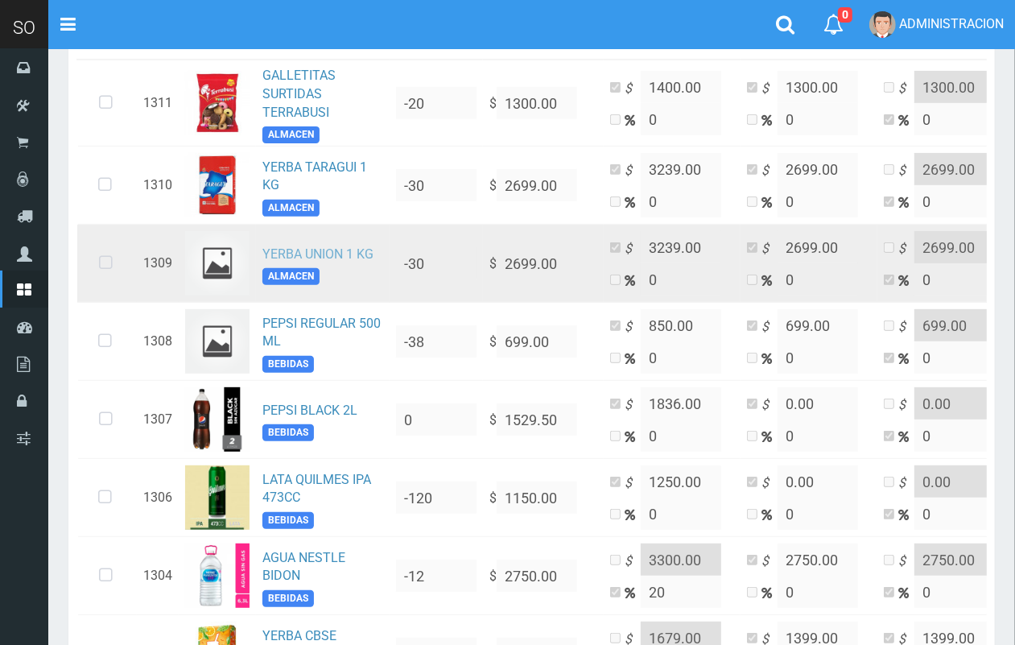
click at [288, 254] on link "YERBA UNION 1 KG" at bounding box center [317, 253] width 111 height 15
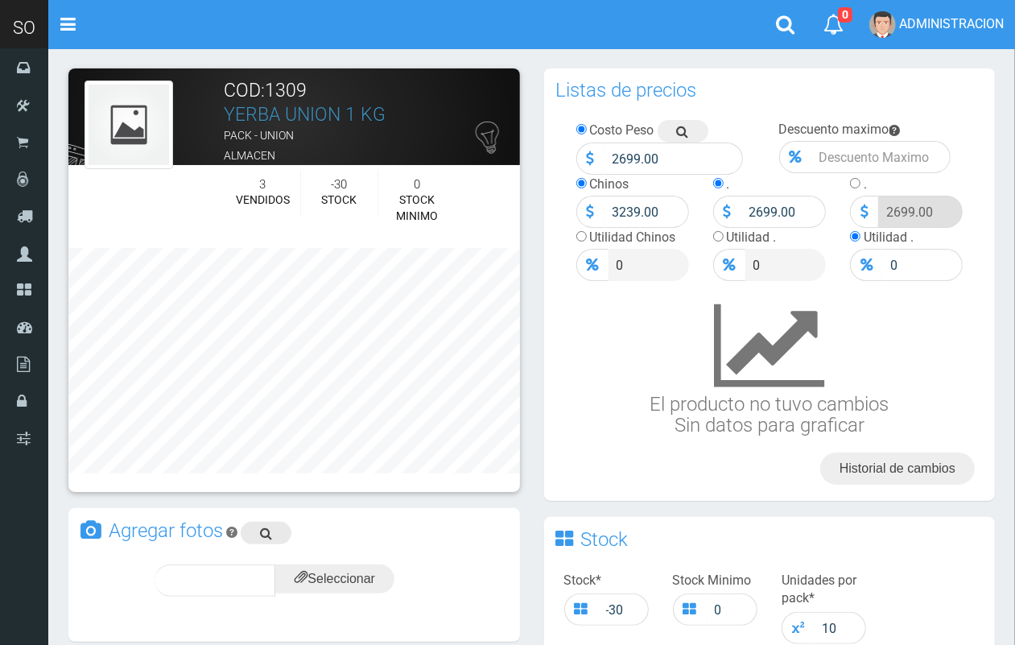
click at [264, 530] on icon at bounding box center [266, 533] width 12 height 23
click at [369, 572] on input "file" at bounding box center [334, 578] width 119 height 29
click at [391, 574] on span "subir" at bounding box center [373, 580] width 41 height 14
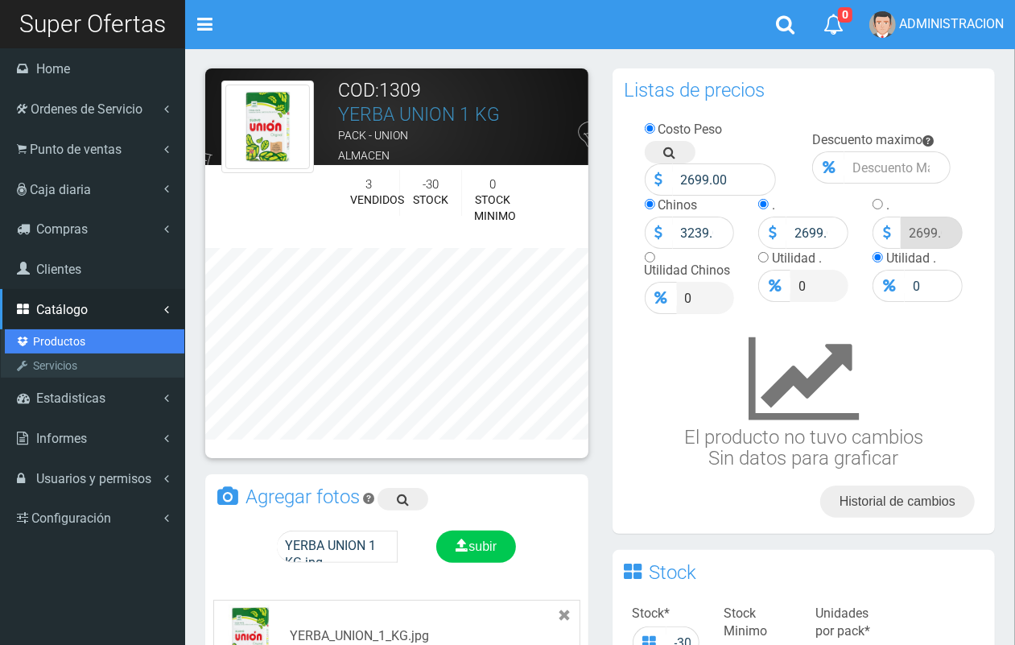
click at [68, 336] on link "Productos" at bounding box center [95, 341] width 180 height 24
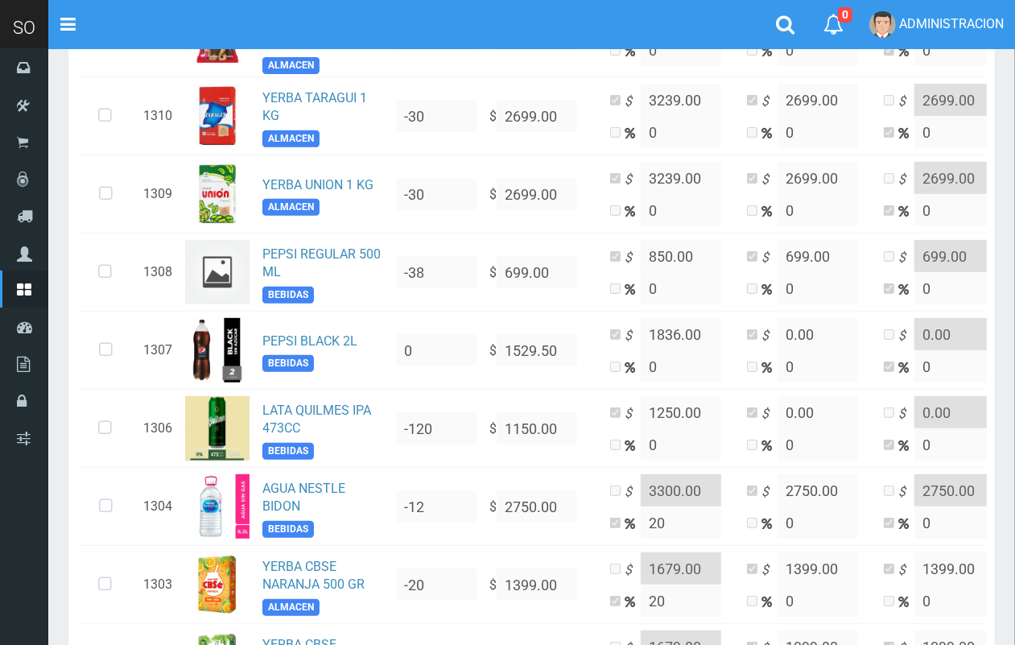
scroll to position [432, 0]
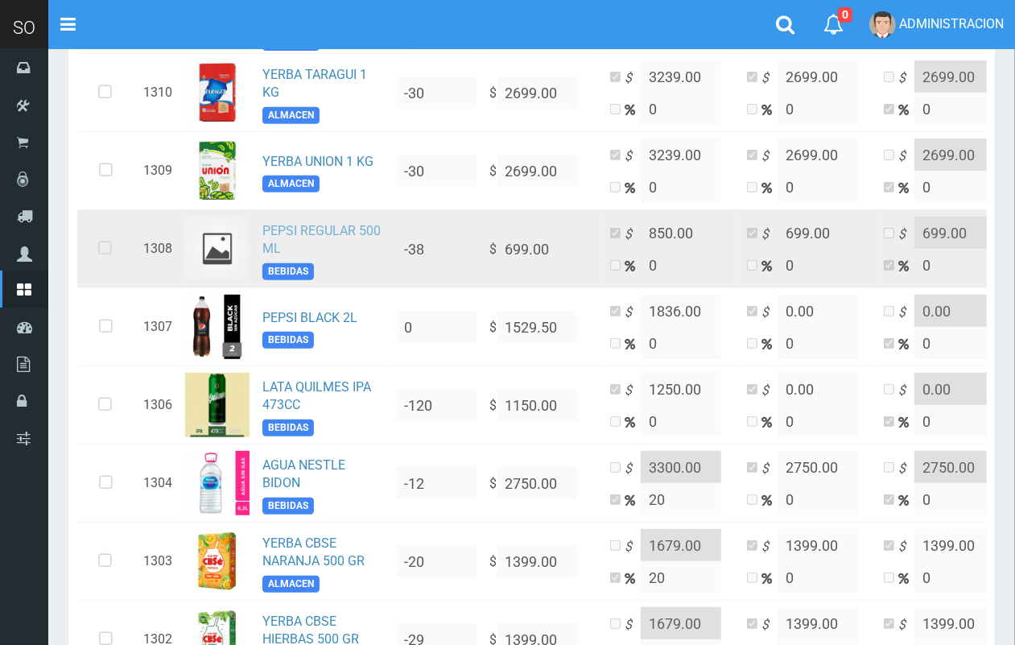
click at [303, 223] on link "PEPSI REGULAR 500 ML" at bounding box center [321, 240] width 118 height 34
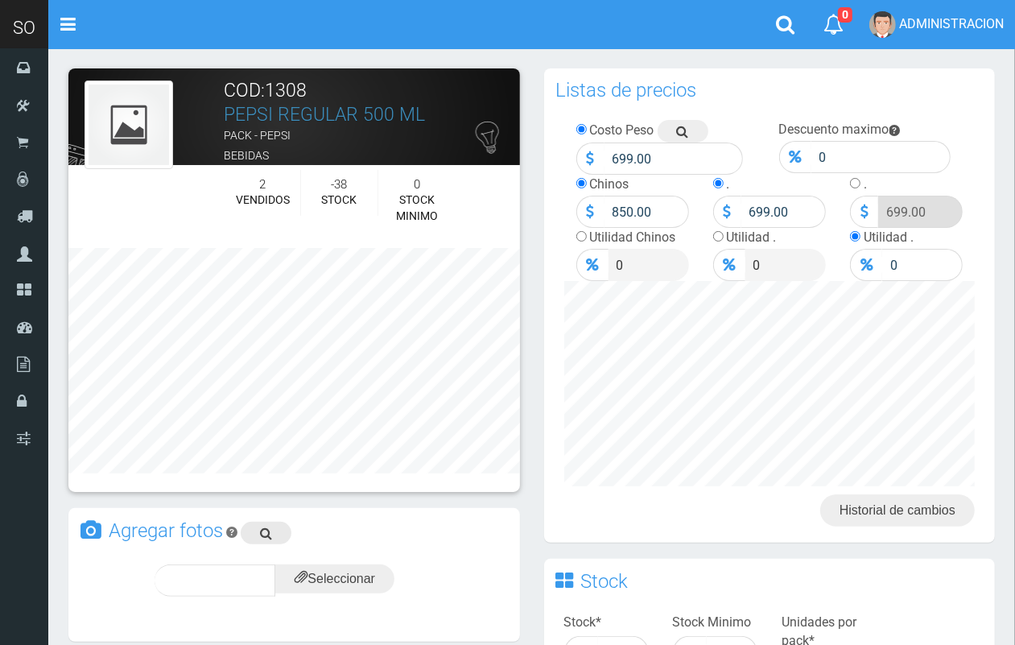
click at [270, 525] on icon at bounding box center [266, 533] width 12 height 23
click at [351, 585] on input "file" at bounding box center [334, 578] width 119 height 29
click at [386, 568] on div "subir" at bounding box center [374, 580] width 80 height 32
click at [371, 564] on div "subir" at bounding box center [374, 580] width 80 height 32
click at [383, 585] on span "subir" at bounding box center [373, 580] width 41 height 14
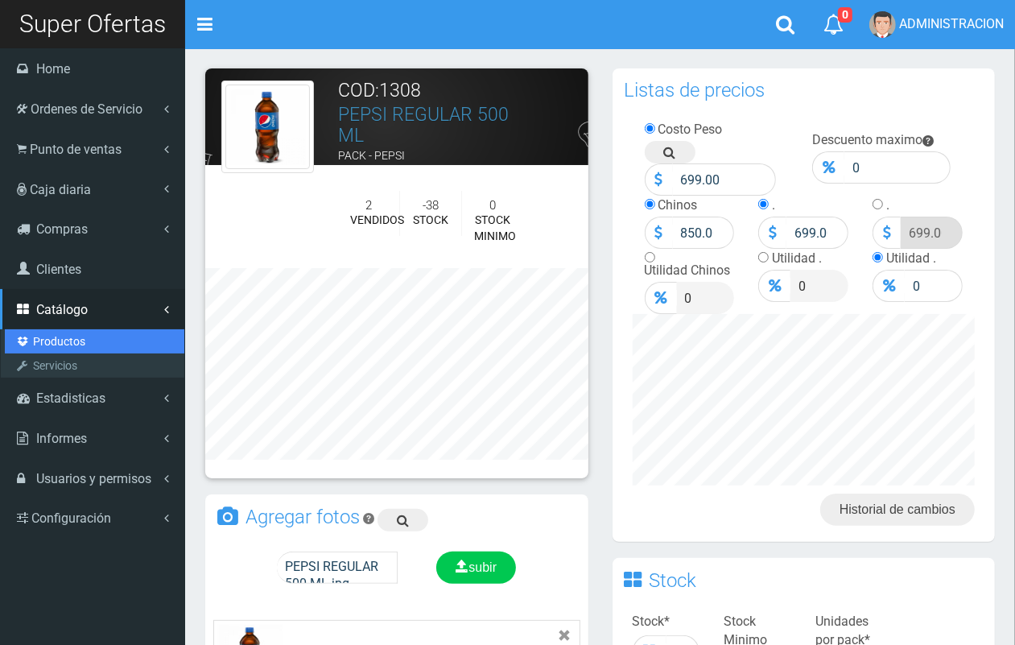
click at [58, 335] on link "Productos" at bounding box center [95, 341] width 180 height 24
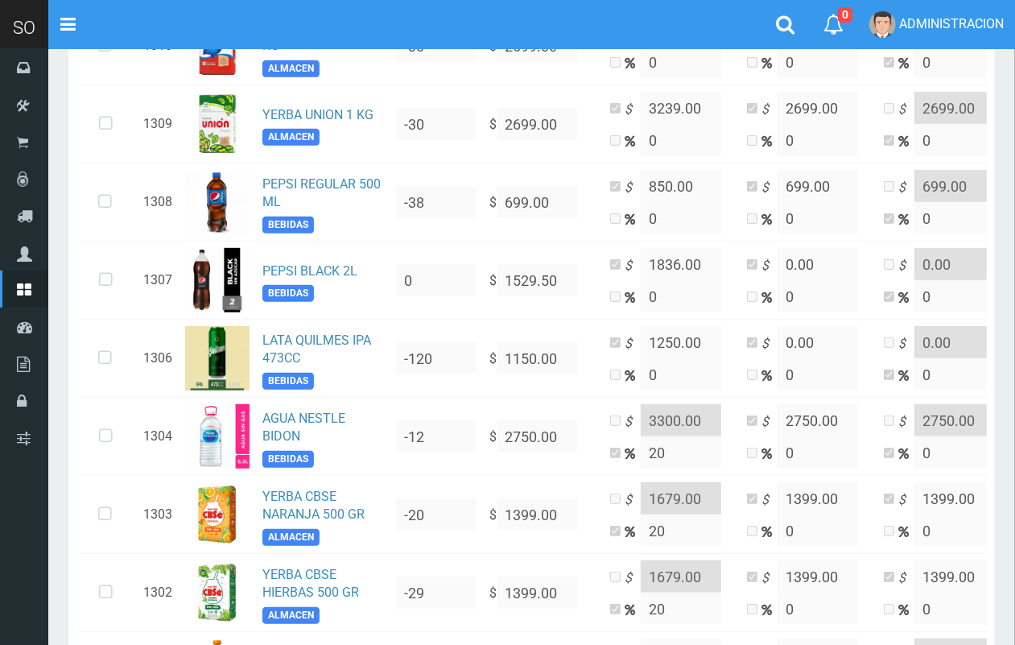
scroll to position [347, 0]
